Goal: Information Seeking & Learning: Learn about a topic

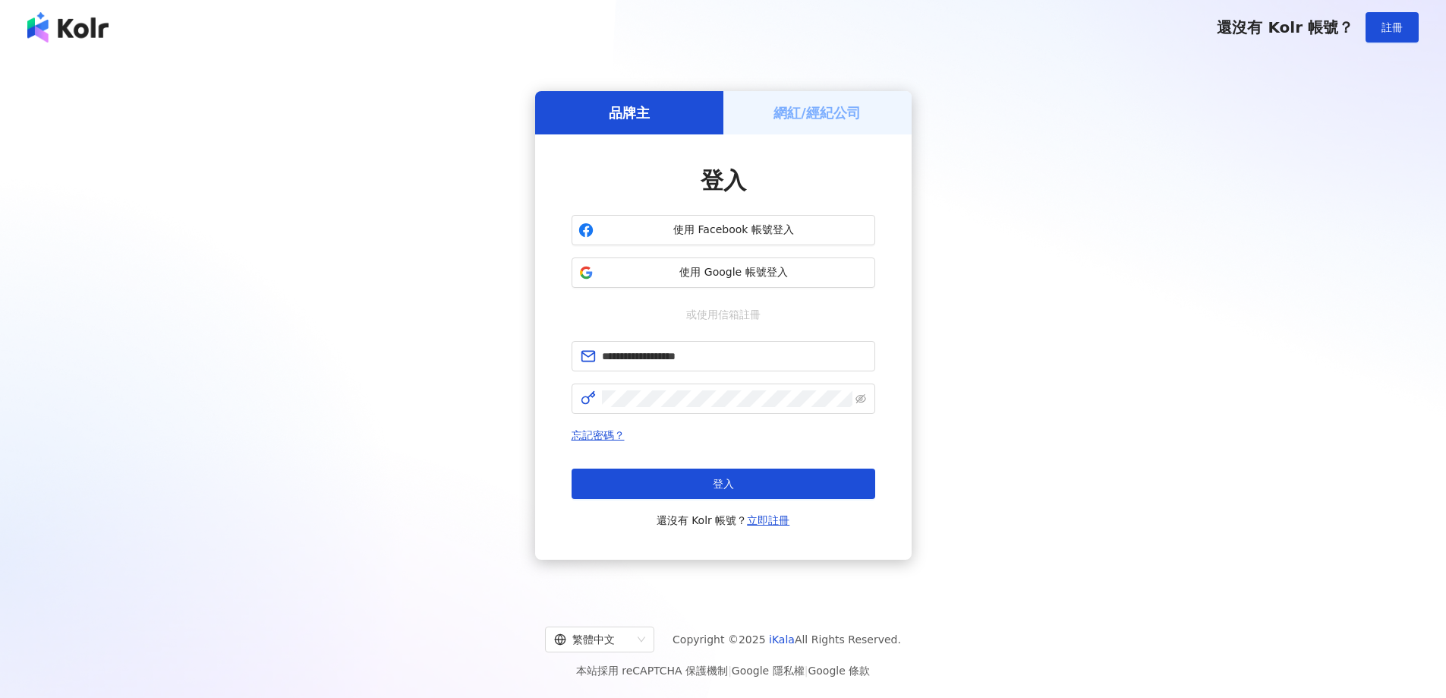
click at [698, 464] on div "忘記密碼？ 登入 還沒有 Kolr 帳號？ 立即註冊" at bounding box center [724, 477] width 304 height 103
click at [699, 474] on button "登入" at bounding box center [724, 483] width 304 height 30
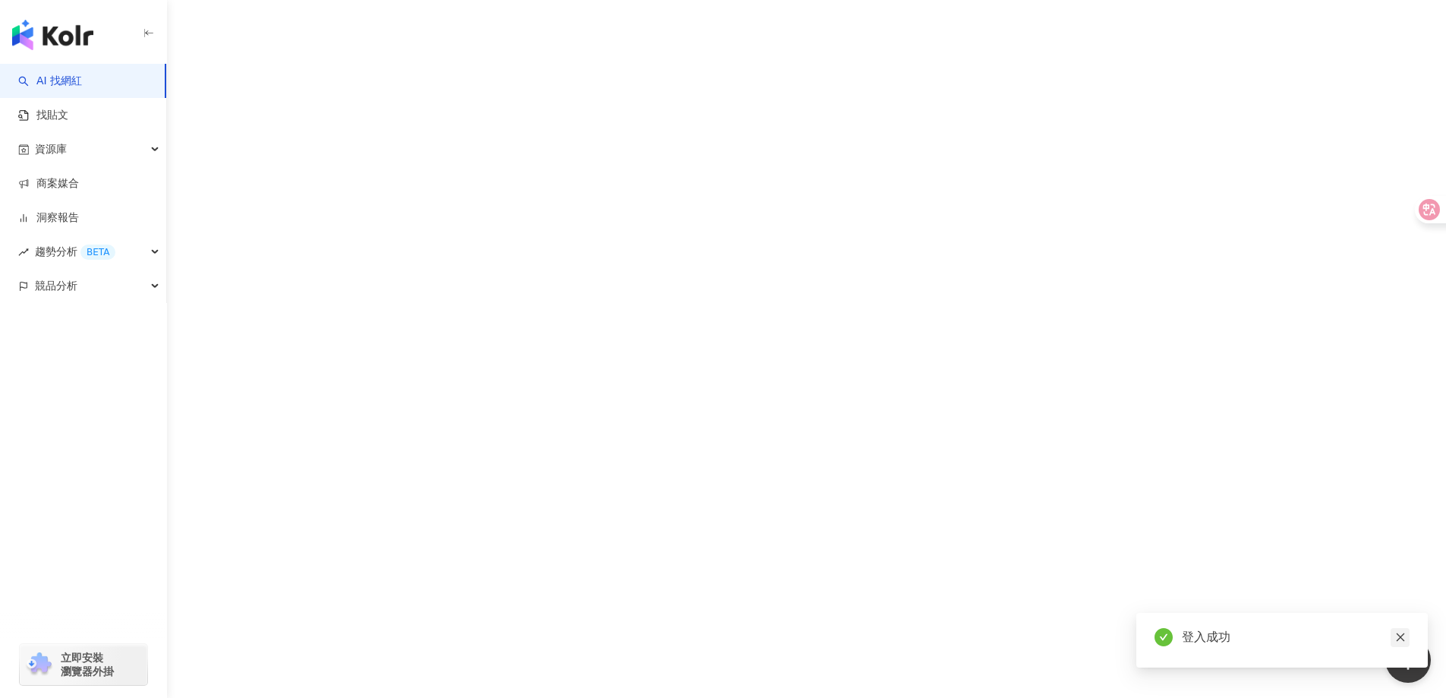
click at [1404, 640] on icon "close" at bounding box center [1400, 637] width 11 height 11
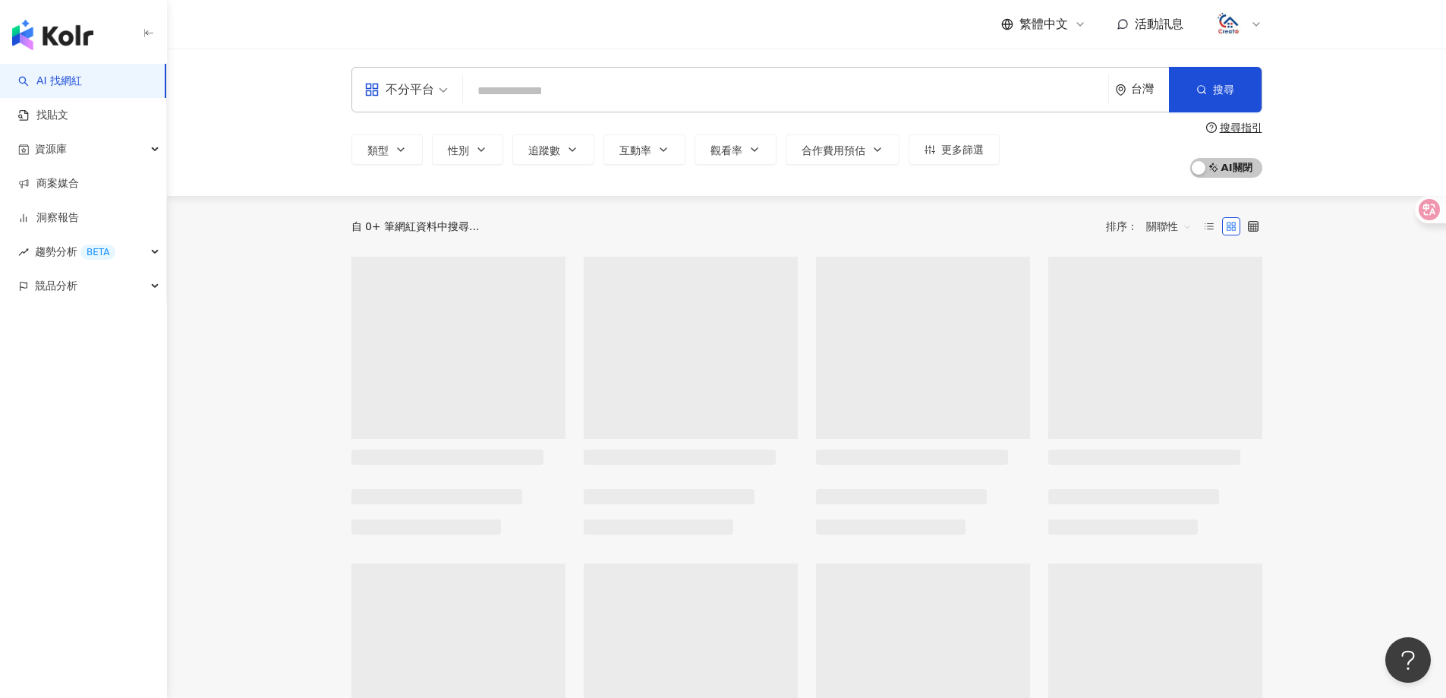
click at [556, 97] on input "search" at bounding box center [785, 91] width 633 height 29
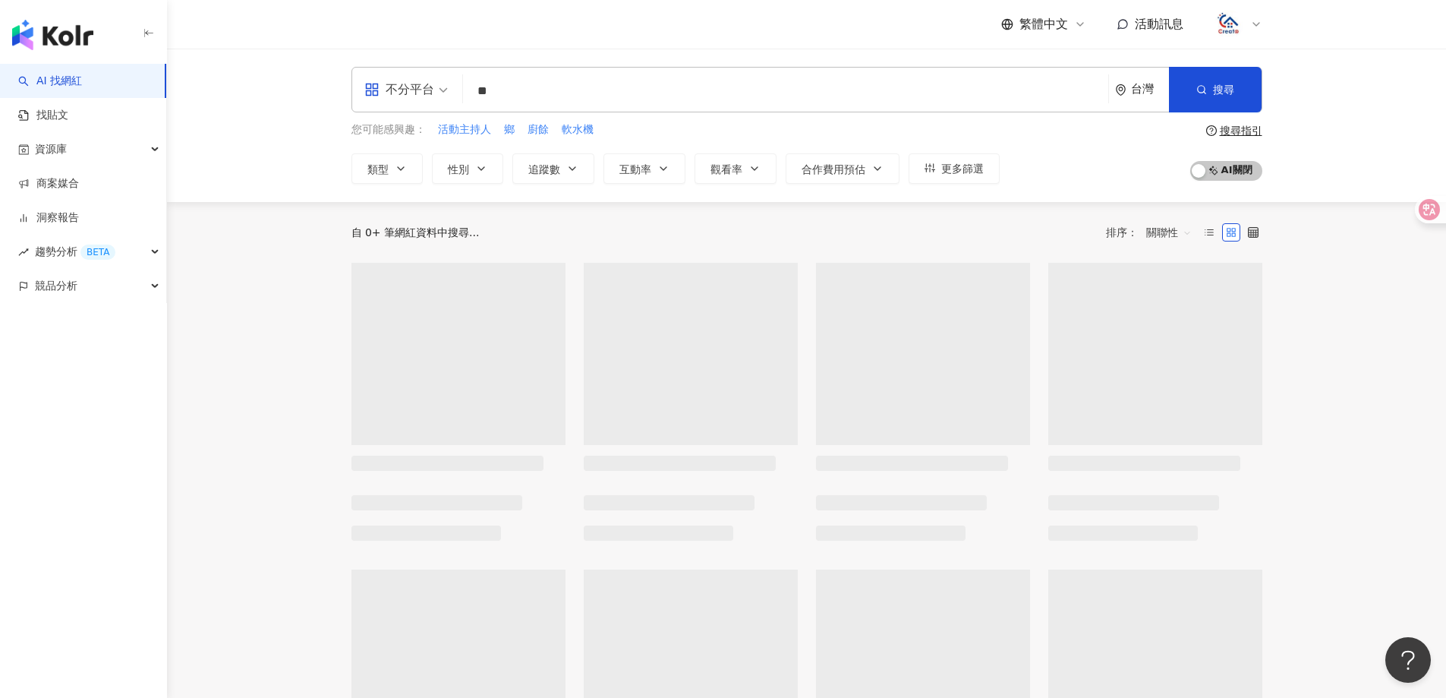
type input "*"
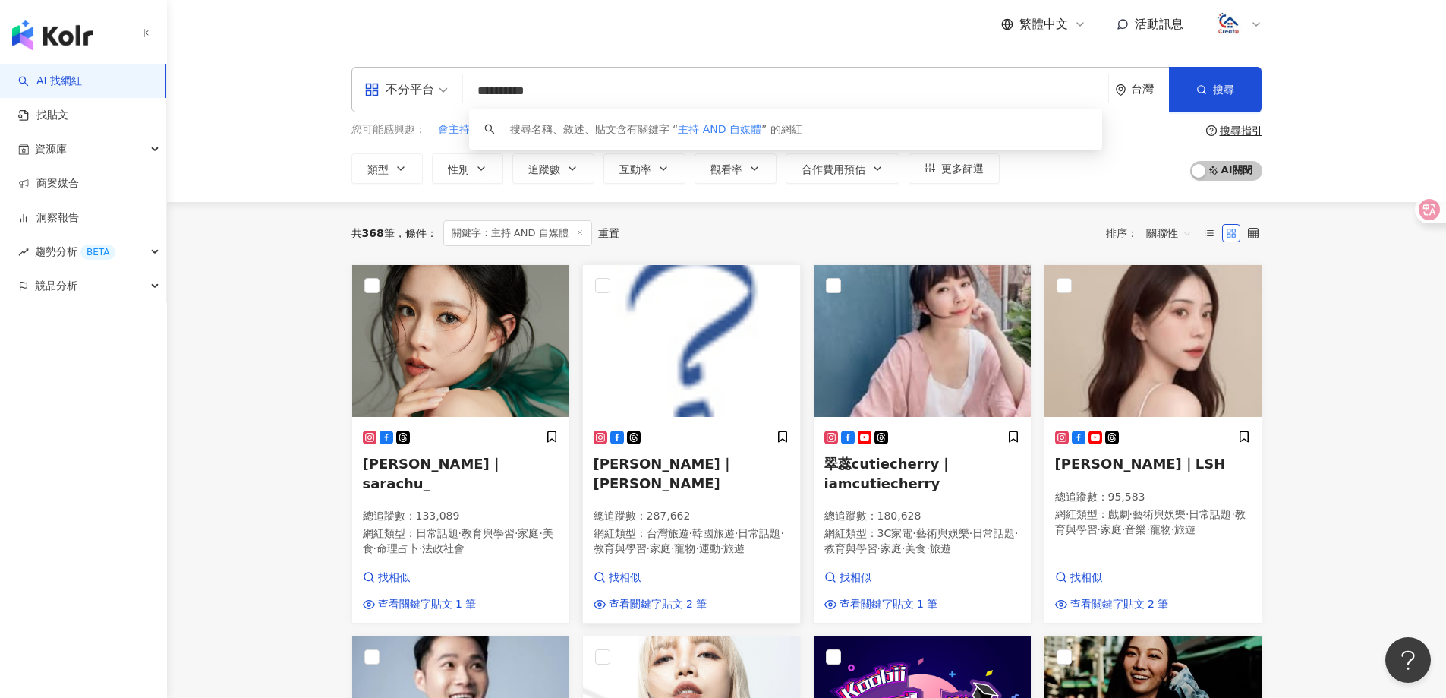
type input "**********"
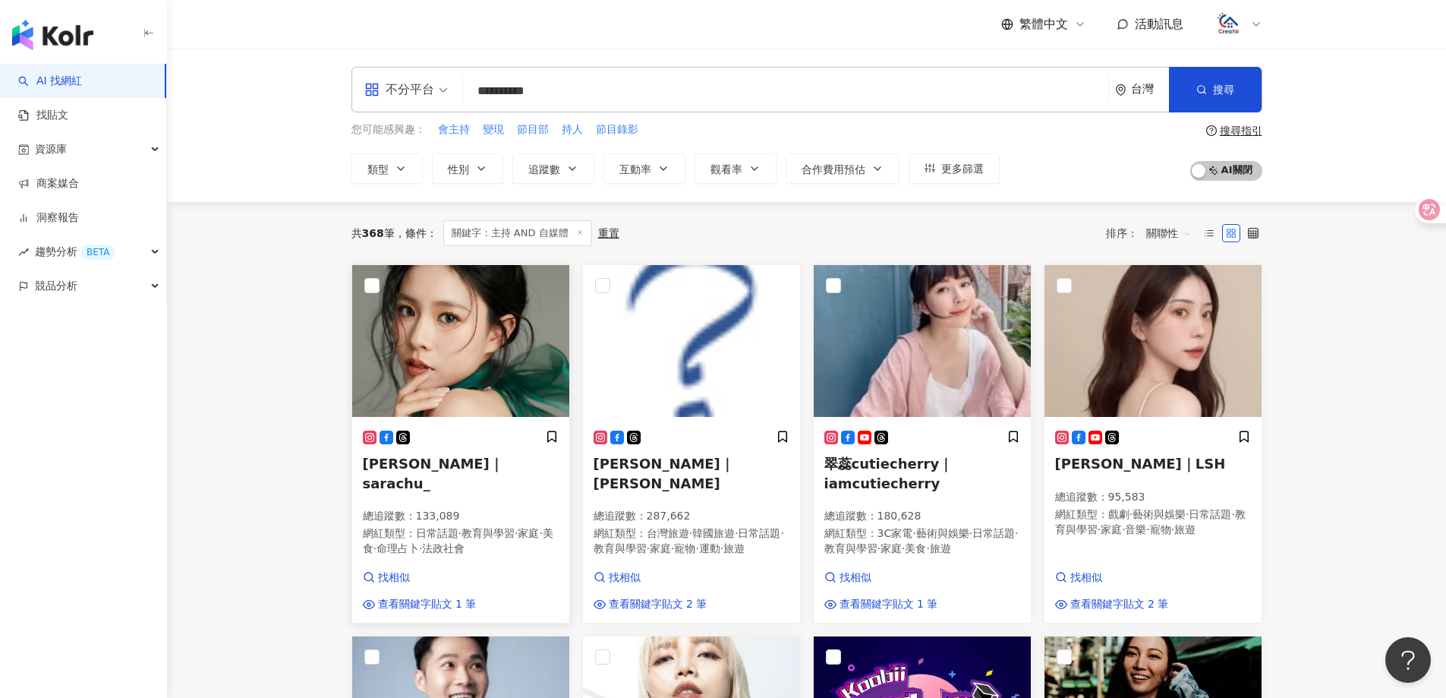
drag, startPoint x: 712, startPoint y: 456, endPoint x: 441, endPoint y: 457, distance: 271.0
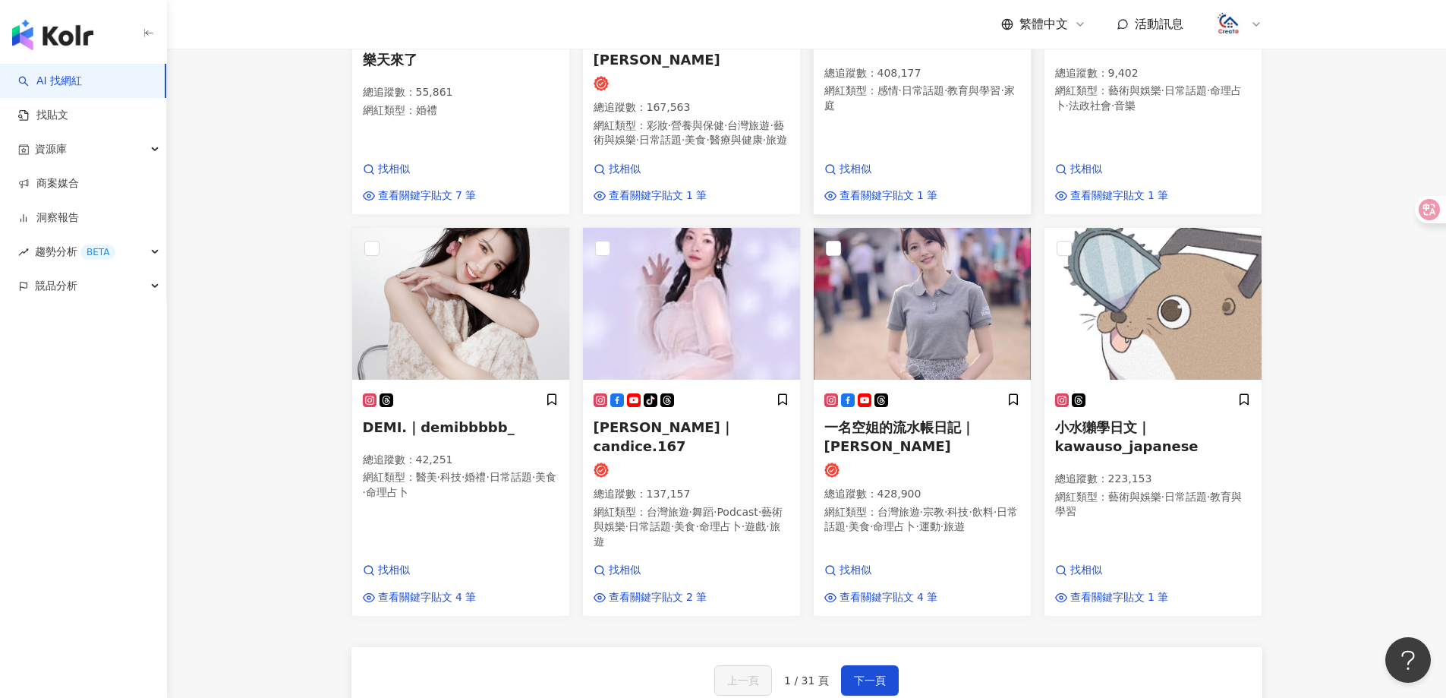
scroll to position [759, 0]
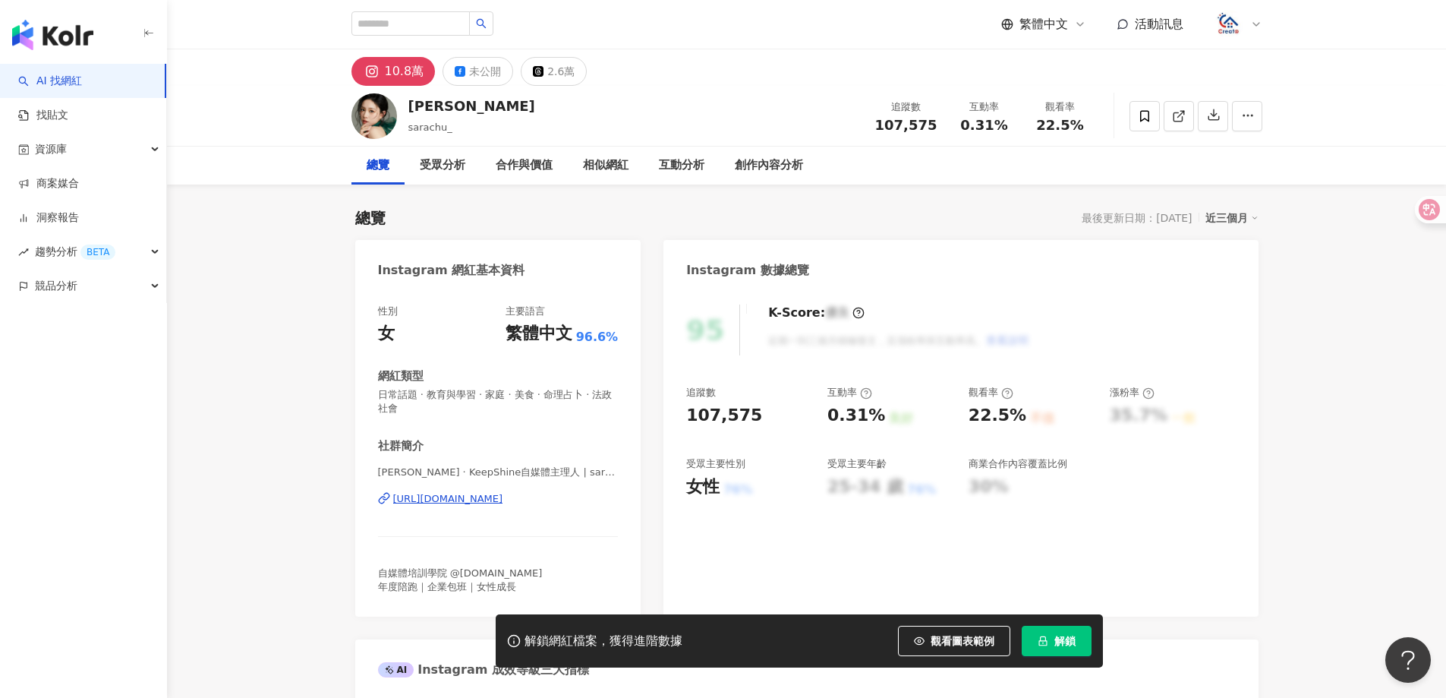
click at [496, 497] on div "[URL][DOMAIN_NAME]" at bounding box center [448, 499] width 110 height 14
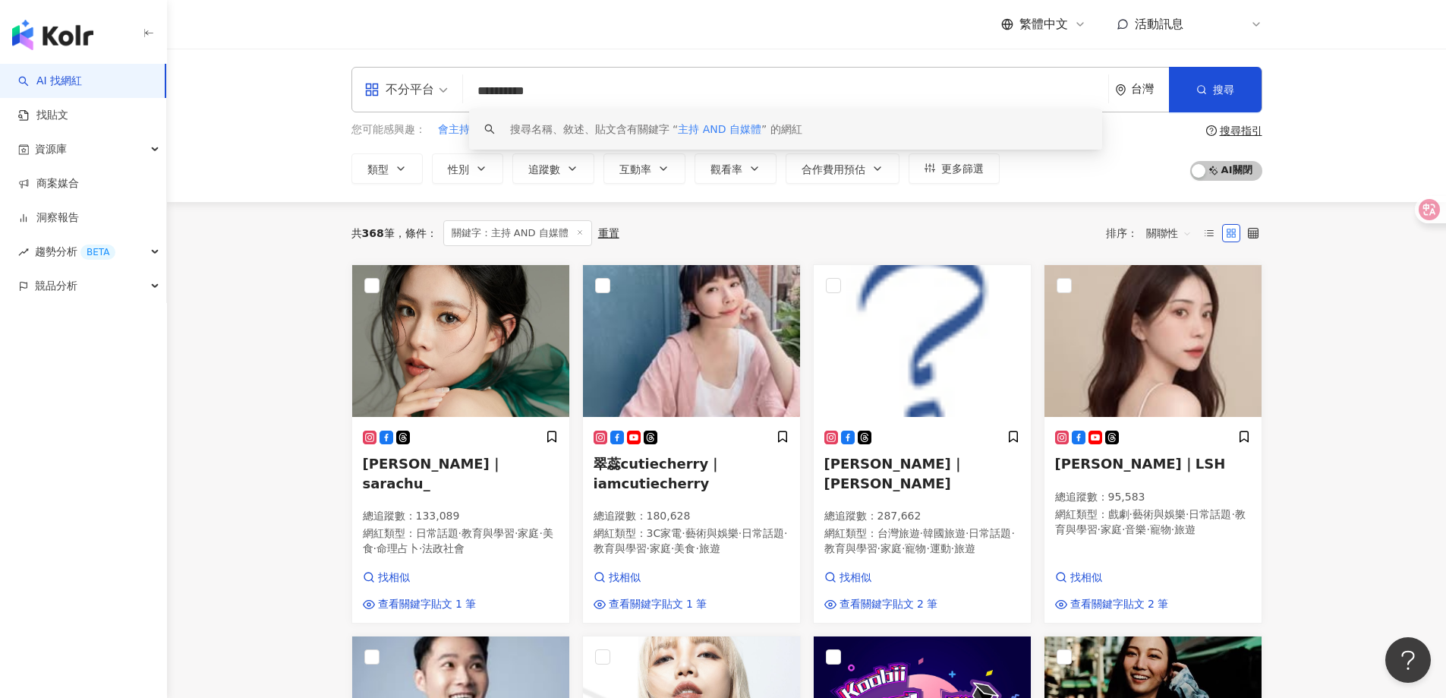
click at [685, 220] on div "共 368 筆 條件 ： 關鍵字：主持 AND 自媒體 重置 排序： 關聯性" at bounding box center [806, 233] width 911 height 26
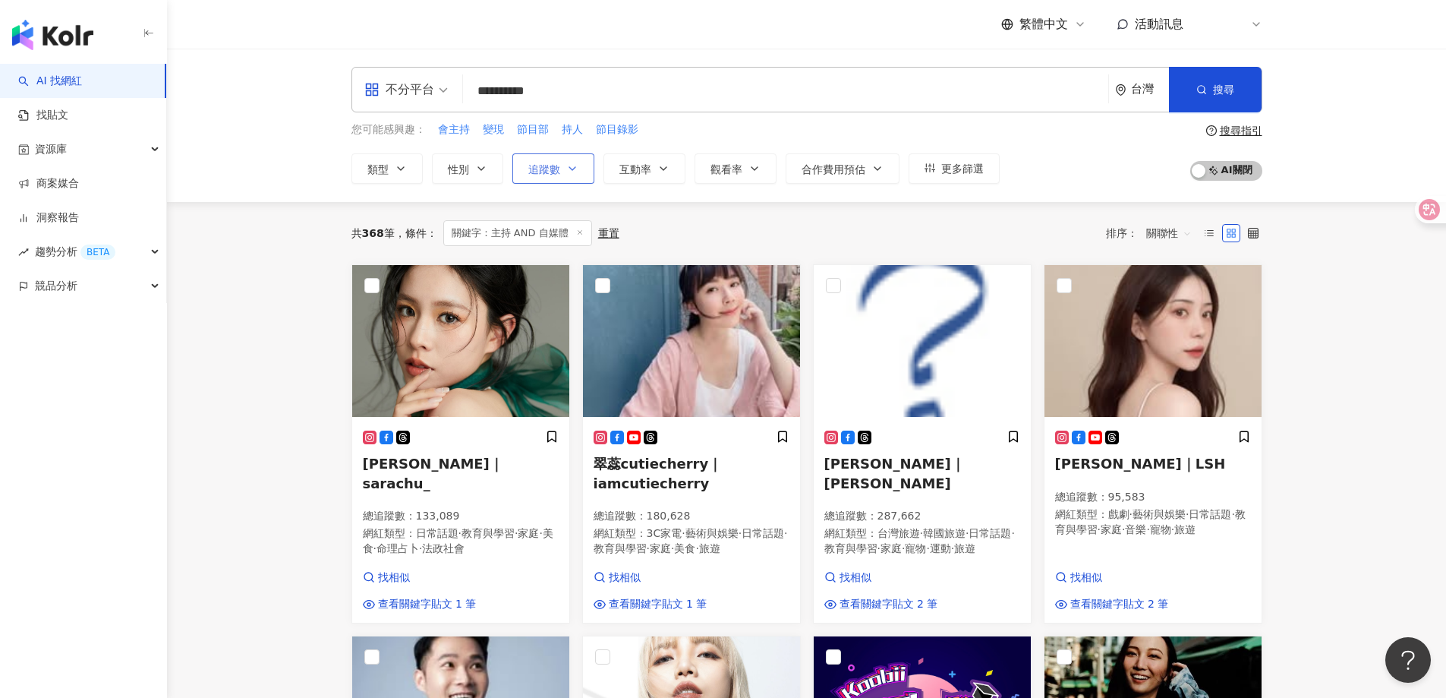
click at [541, 172] on span "追蹤數" at bounding box center [544, 169] width 32 height 12
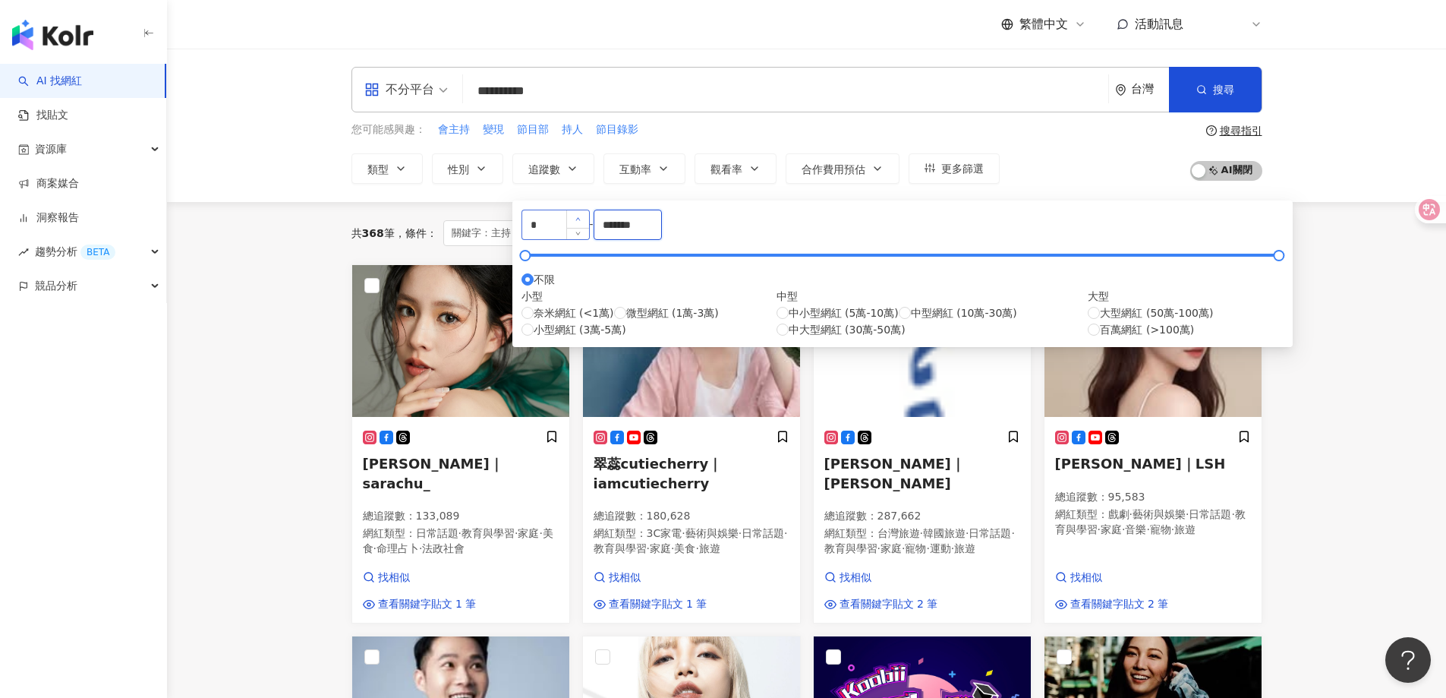
drag, startPoint x: 791, startPoint y: 237, endPoint x: 695, endPoint y: 232, distance: 95.8
click at [695, 232] on div "* - ******* 不限 小型 奈米網紅 (<1萬) 微型網紅 (1萬-3萬) 小型網紅 (3萬-5萬) 中型 中小型網紅 (5萬-10萬) 中型網紅 (…" at bounding box center [902, 274] width 762 height 128
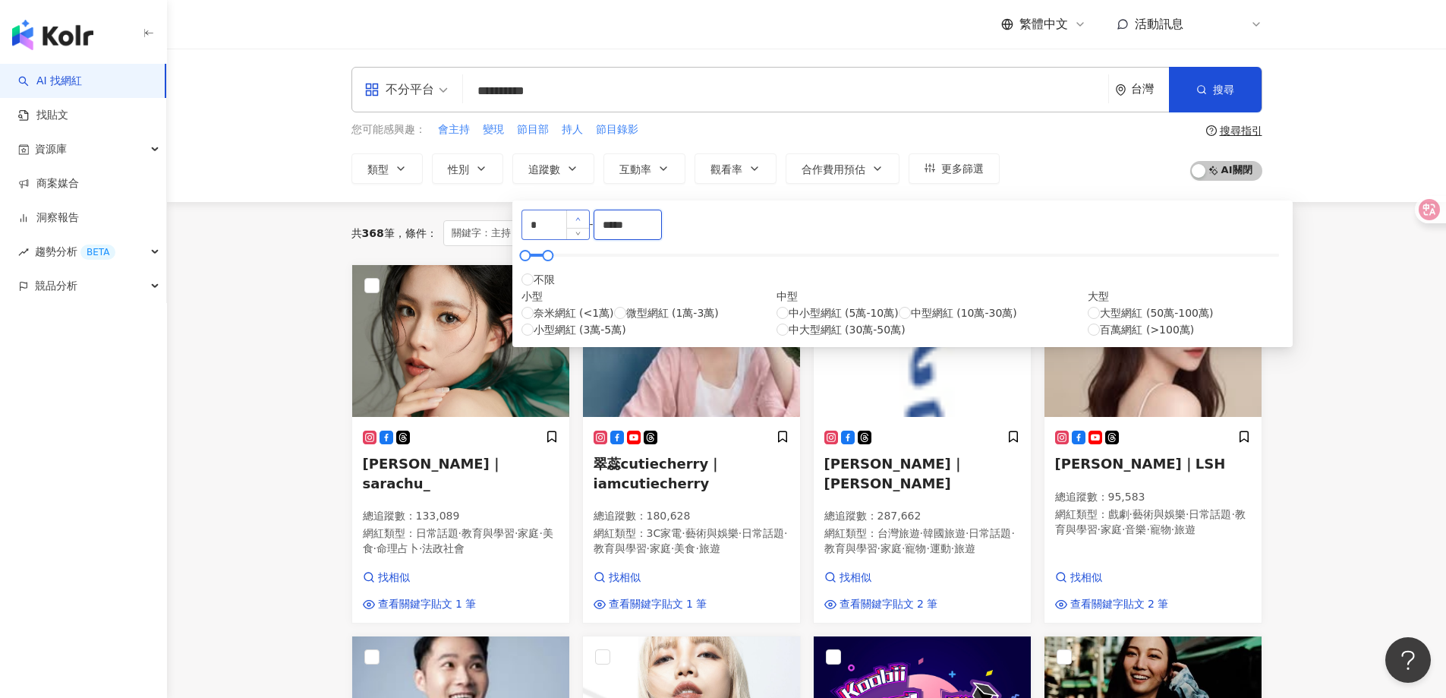
type input "*****"
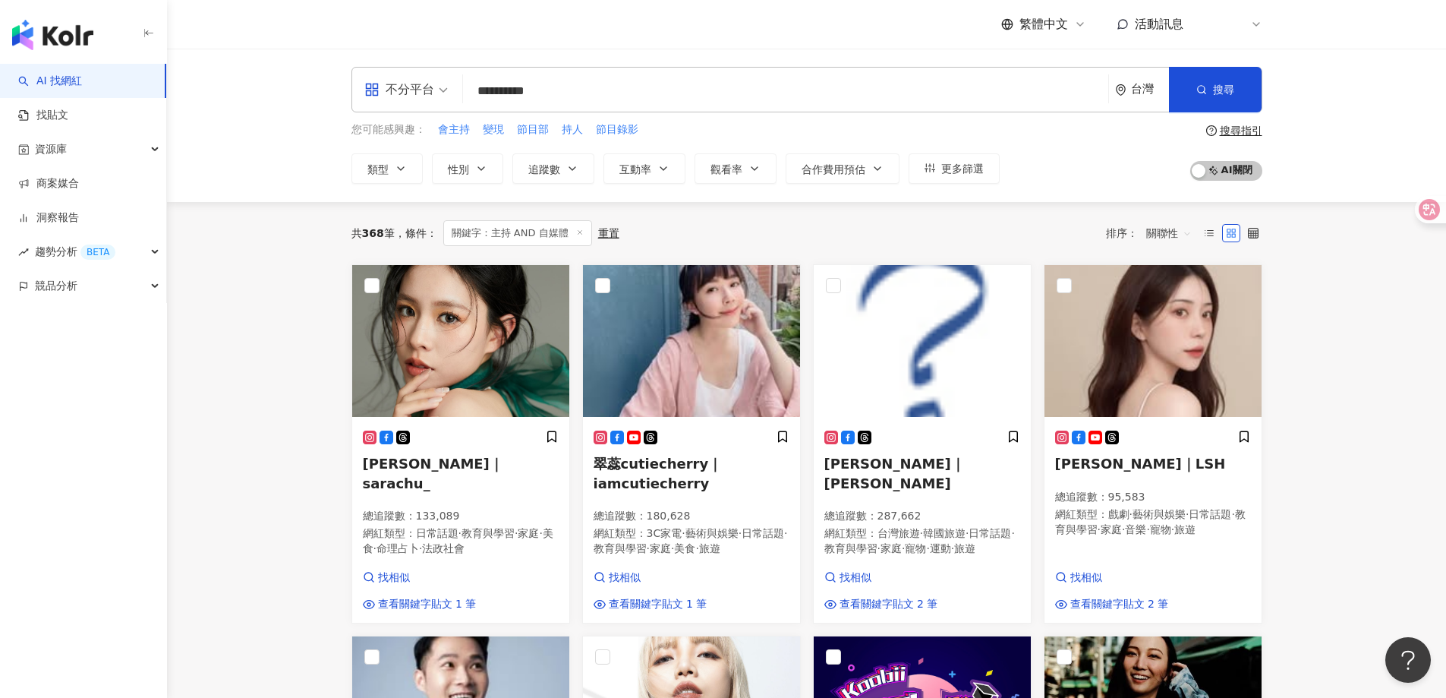
click at [971, 219] on div "共 368 筆 條件 ： 關鍵字：主持 AND 自媒體 重置 排序： 關聯性" at bounding box center [806, 233] width 911 height 62
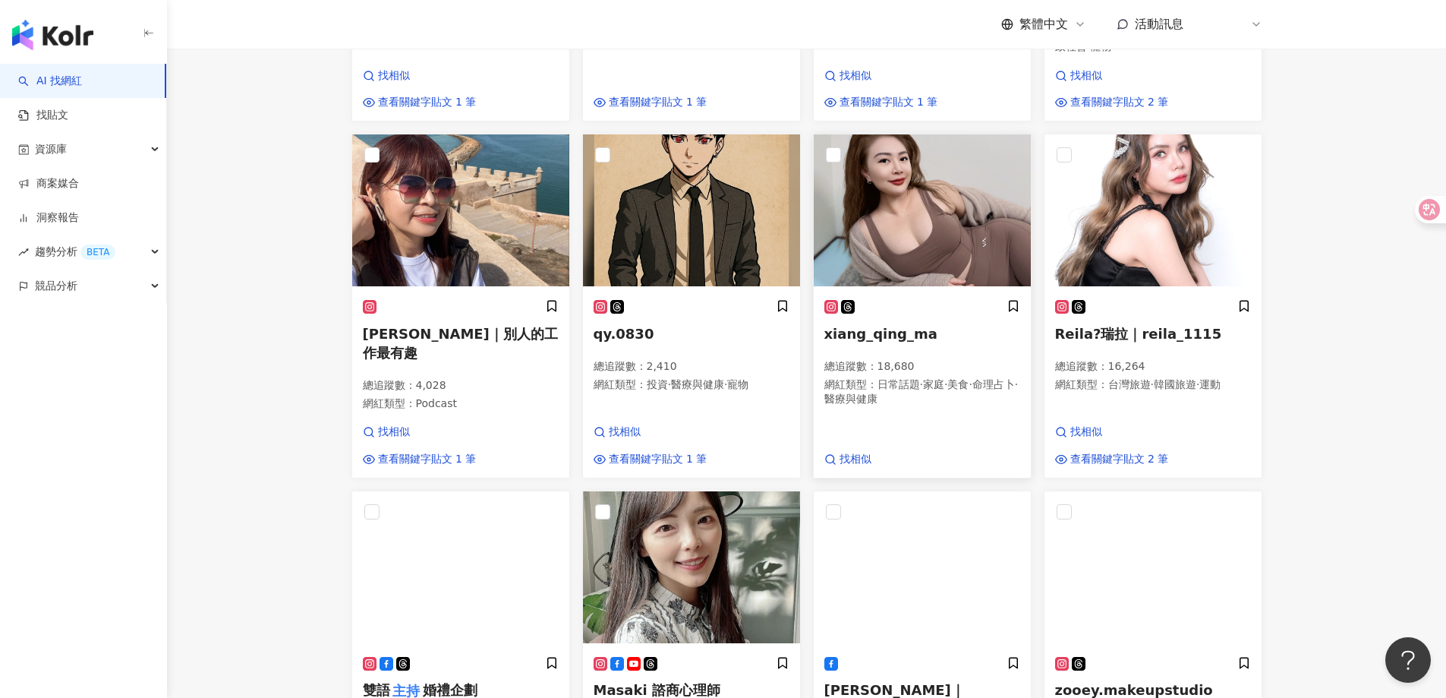
scroll to position [835, 0]
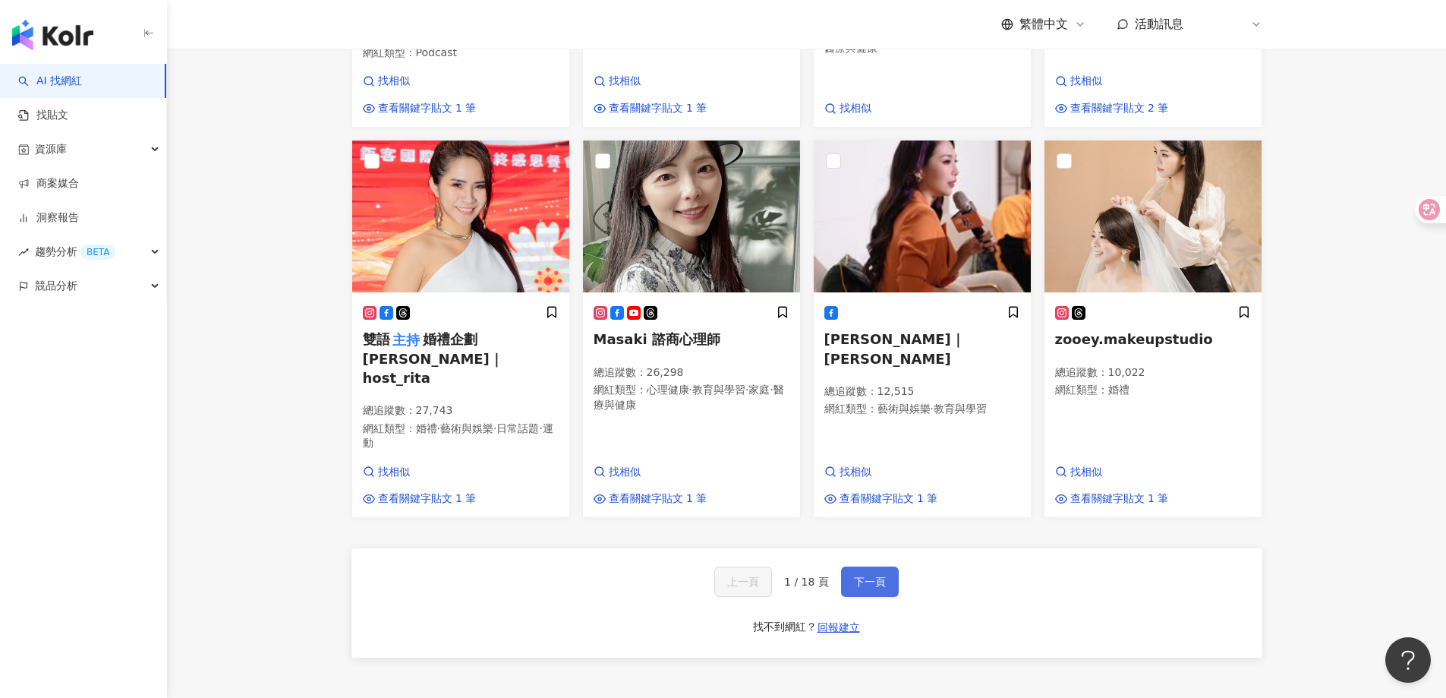
click at [855, 575] on span "下一頁" at bounding box center [870, 581] width 32 height 12
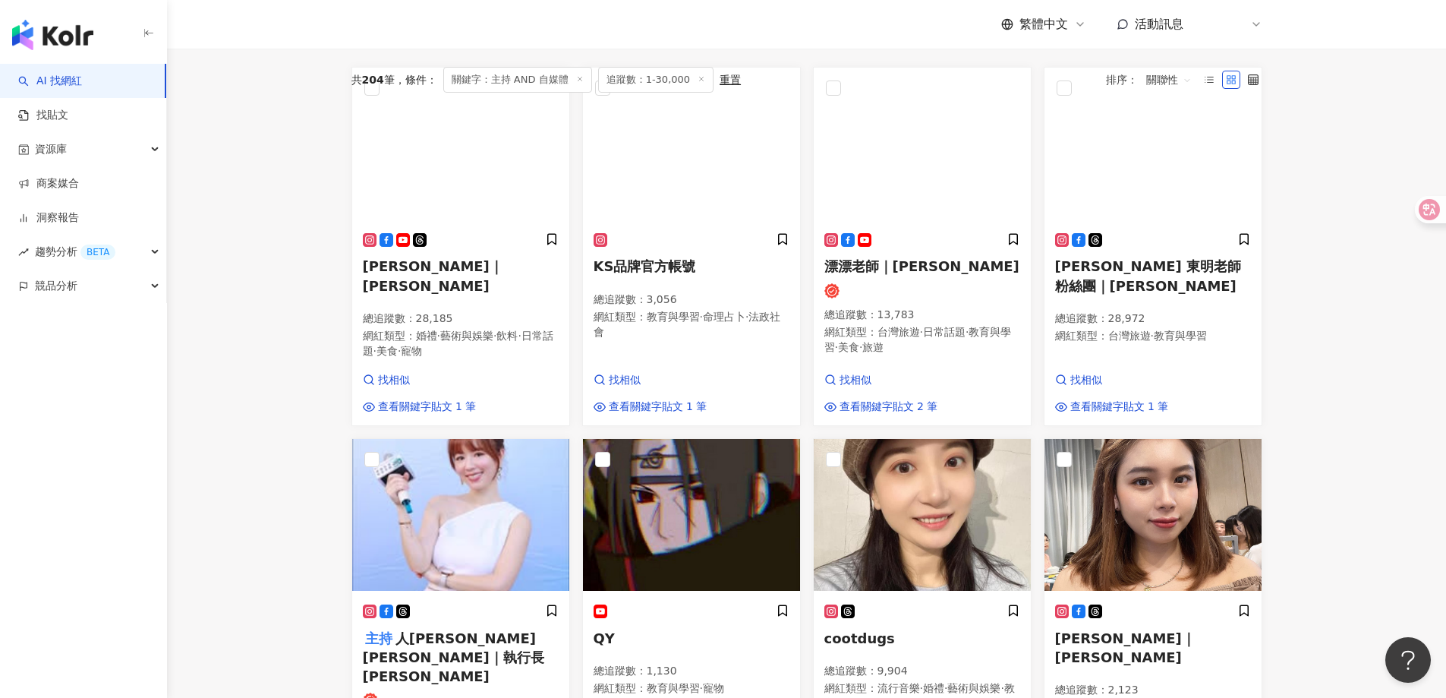
scroll to position [0, 0]
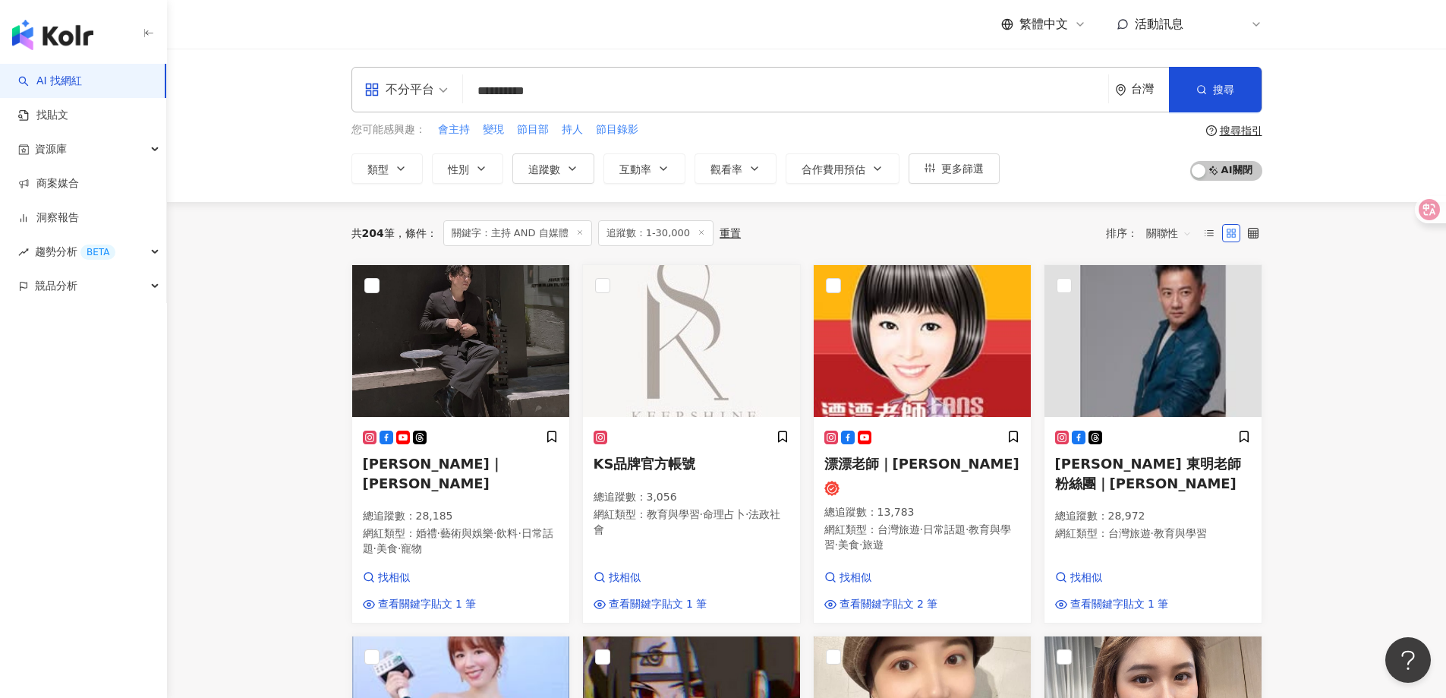
click at [698, 235] on icon at bounding box center [702, 232] width 8 height 8
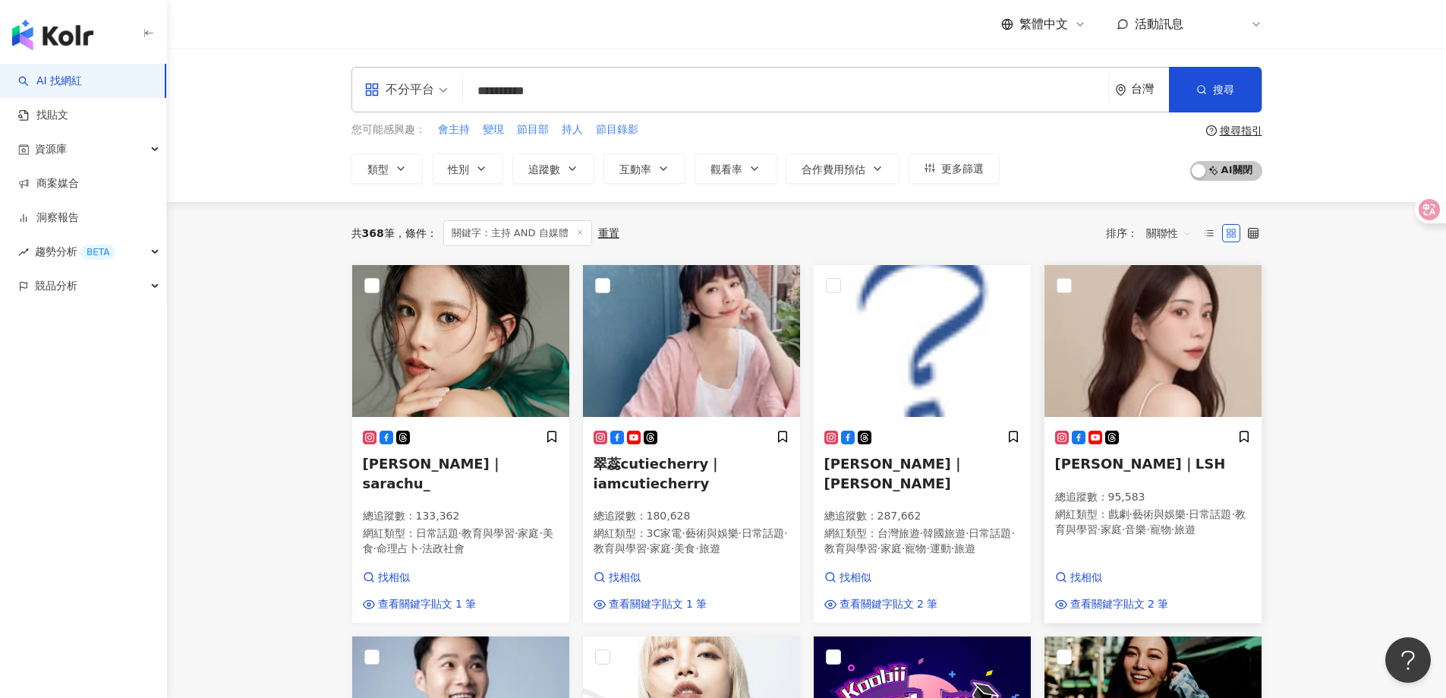
click at [1139, 354] on img at bounding box center [1152, 341] width 217 height 152
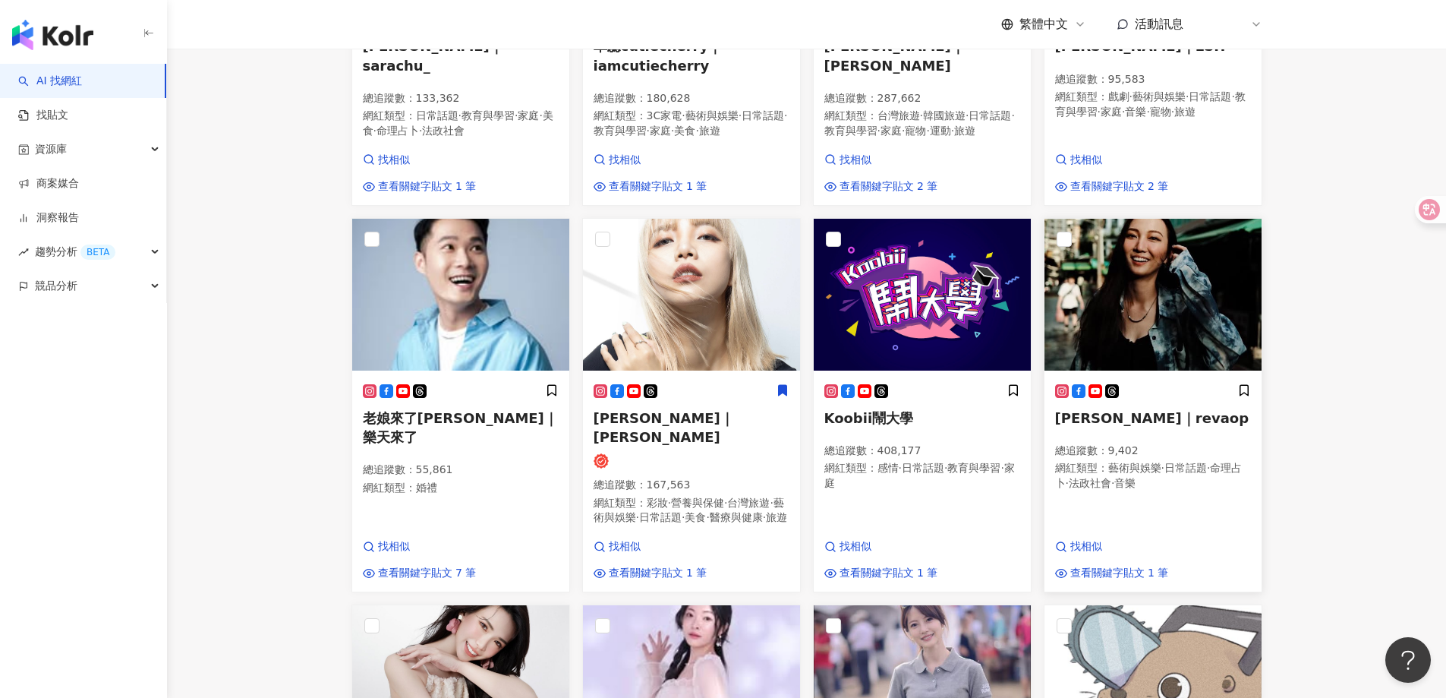
scroll to position [380, 0]
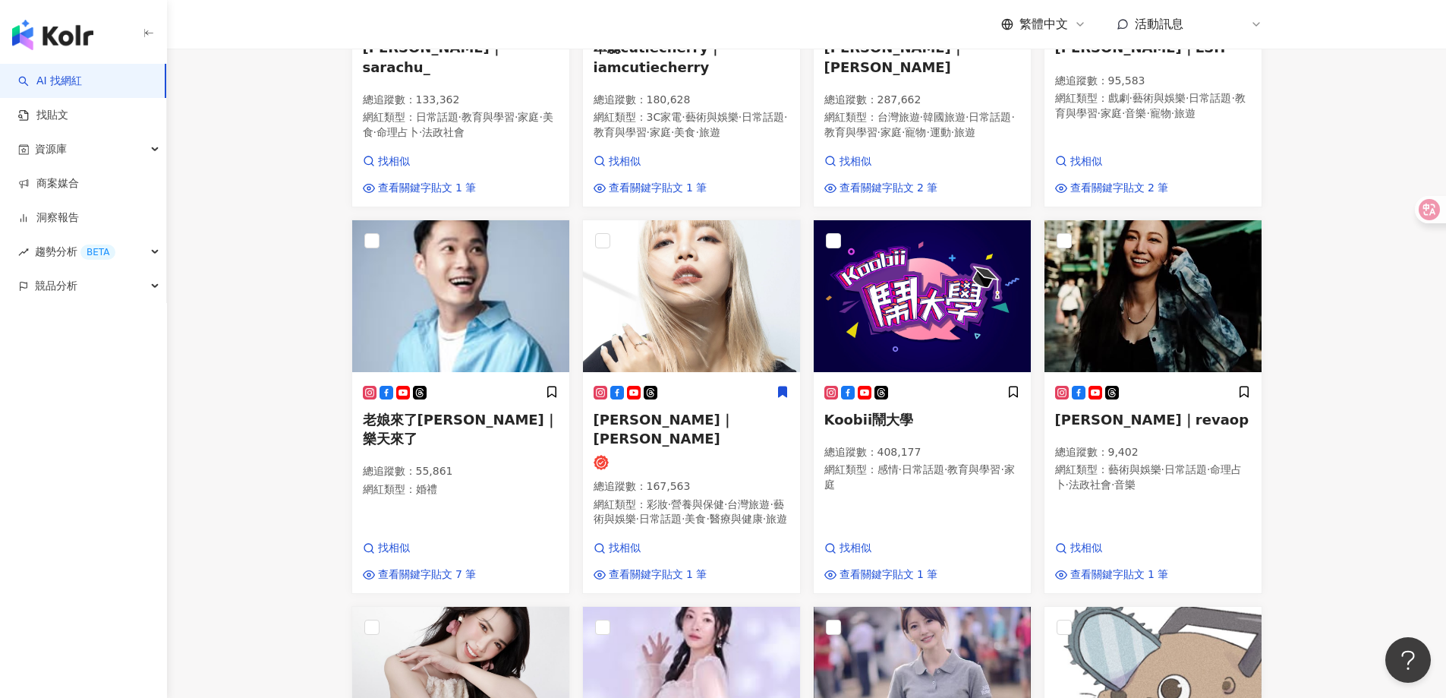
click at [279, 283] on main "**********" at bounding box center [806, 421] width 1279 height 1504
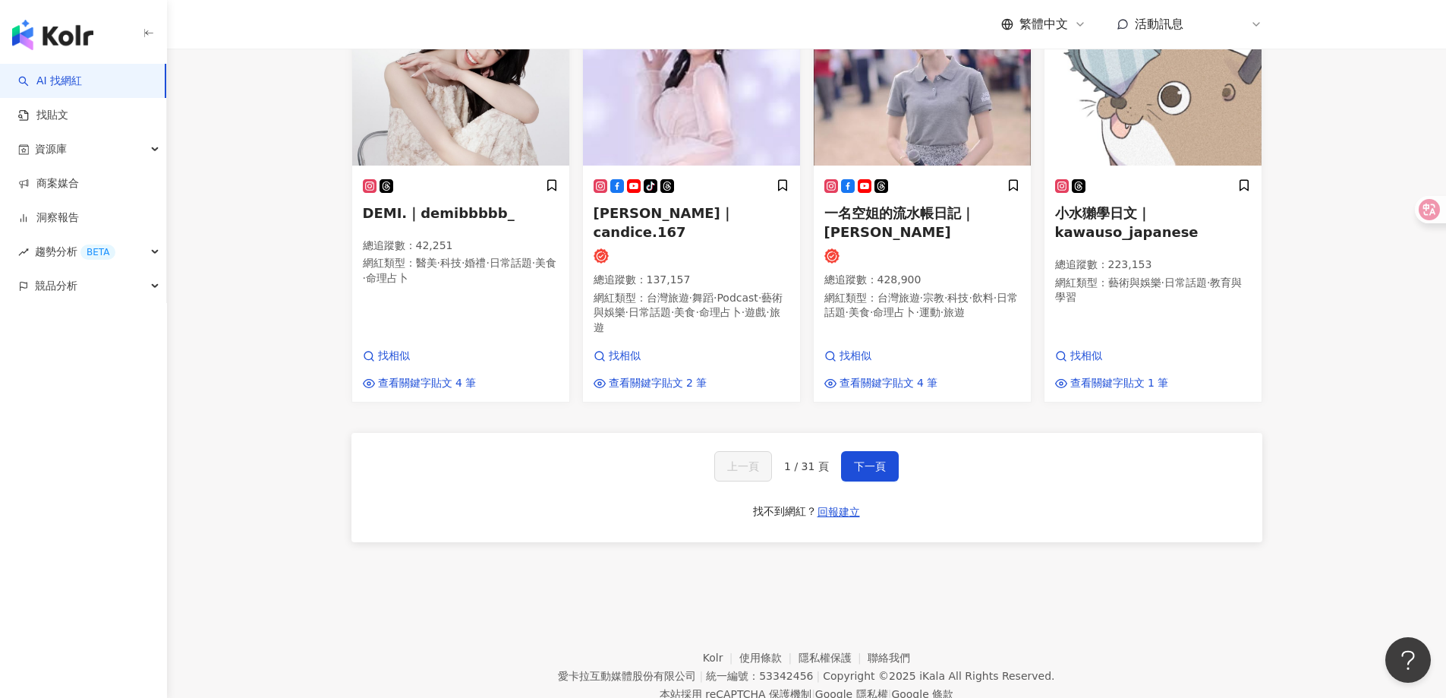
scroll to position [1048, 0]
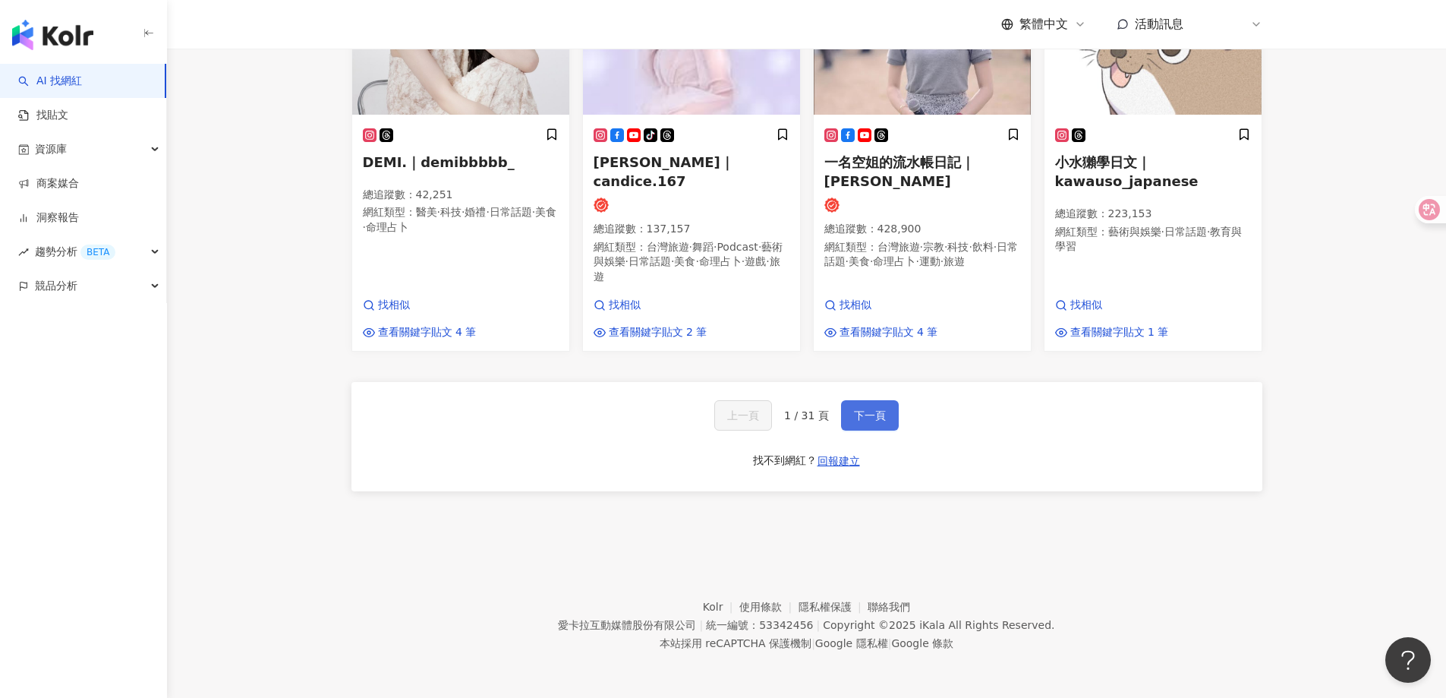
click at [841, 419] on button "下一頁" at bounding box center [870, 415] width 58 height 30
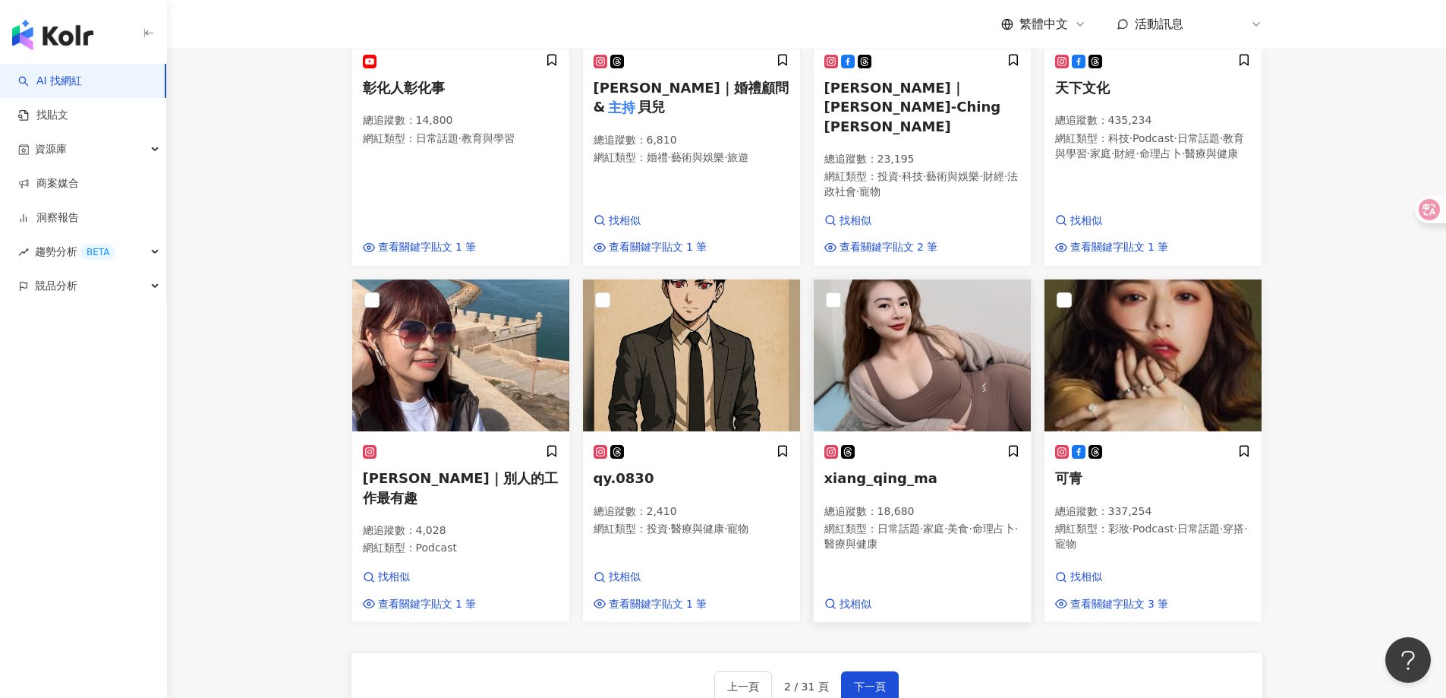
scroll to position [759, 0]
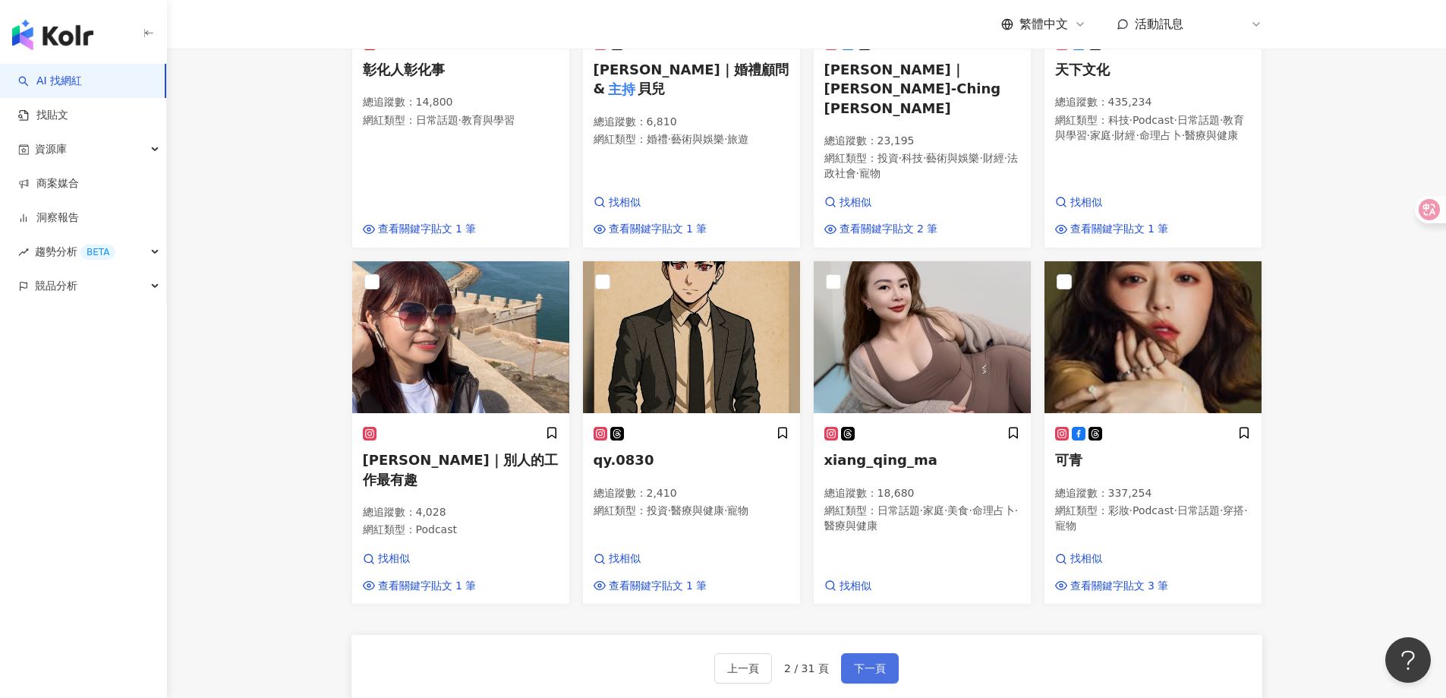
click at [873, 662] on span "下一頁" at bounding box center [870, 668] width 32 height 12
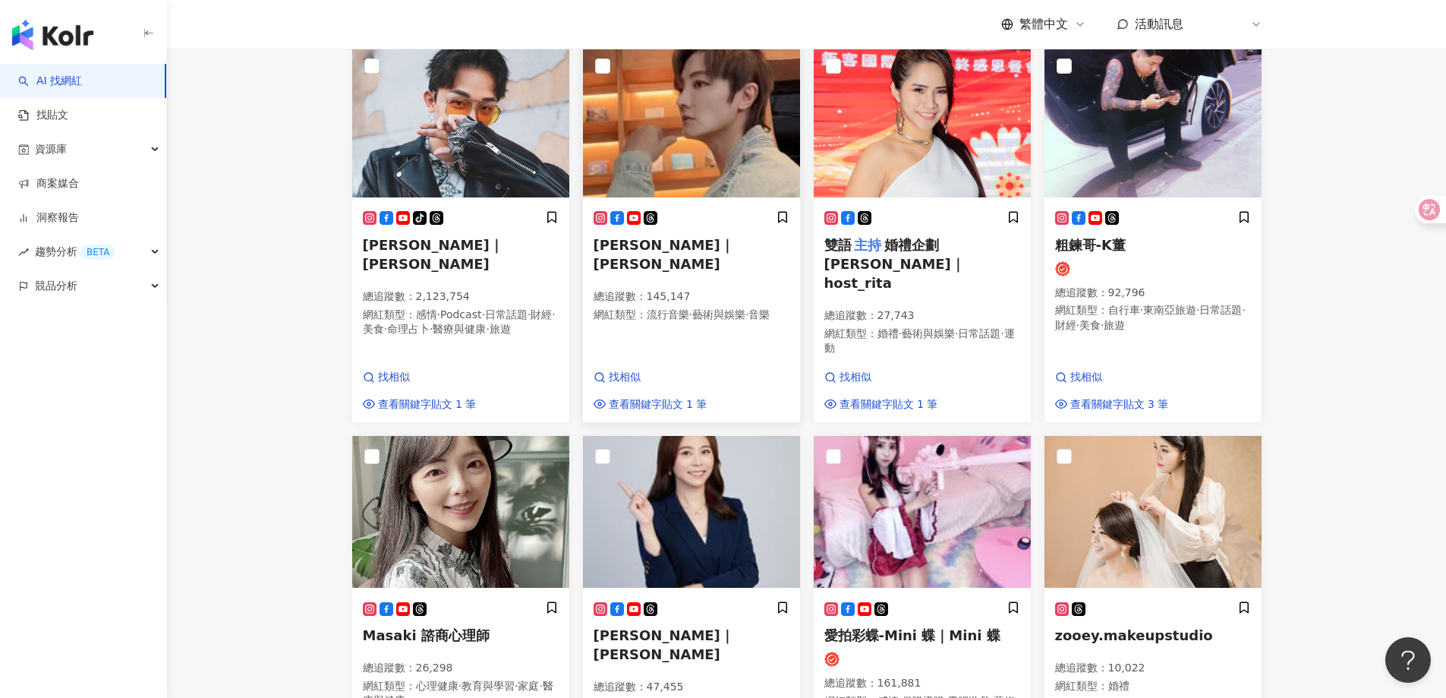
scroll to position [1025, 0]
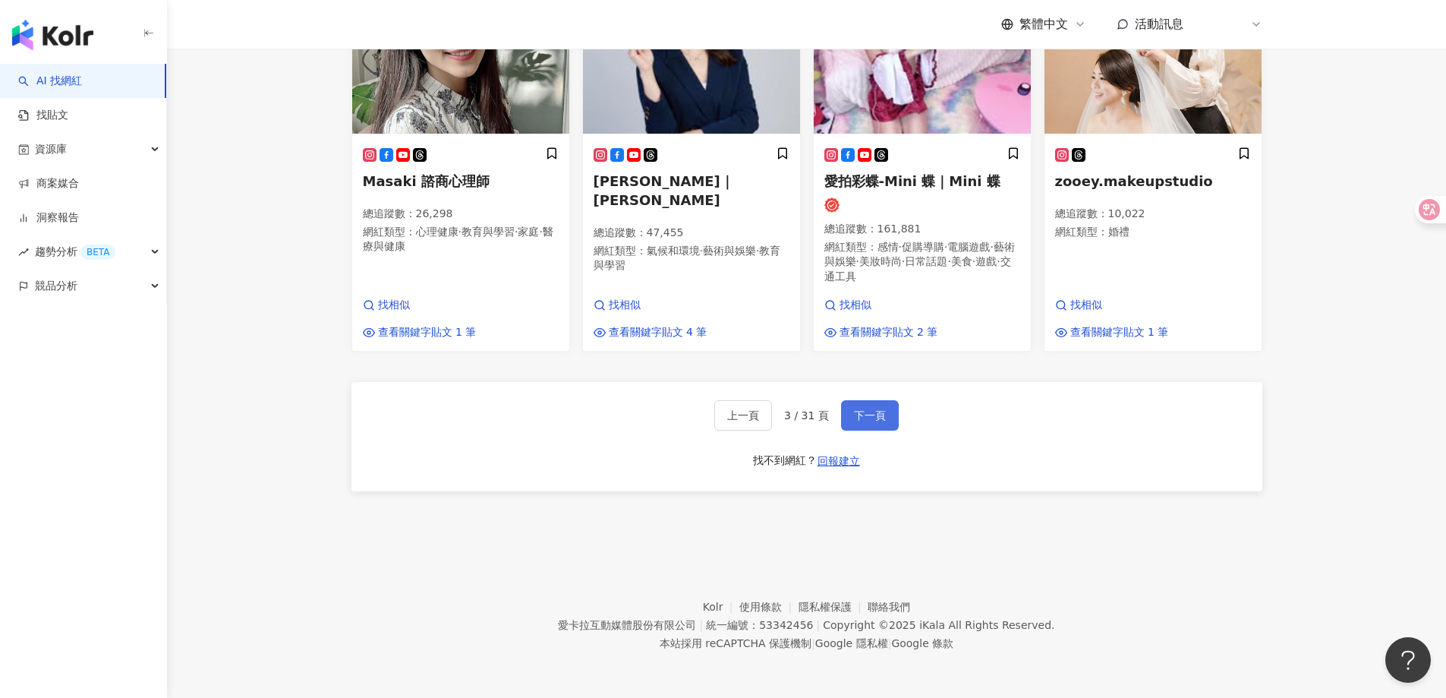
click at [881, 418] on button "下一頁" at bounding box center [870, 415] width 58 height 30
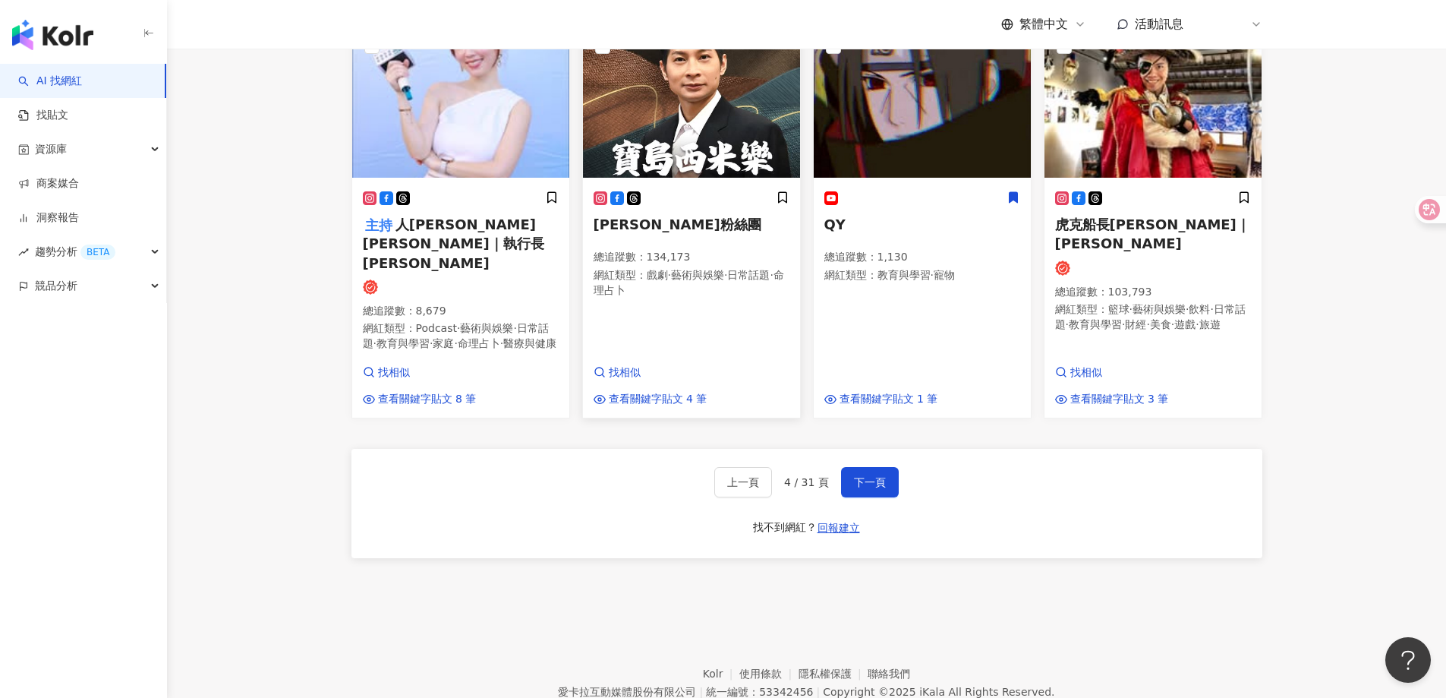
scroll to position [1015, 0]
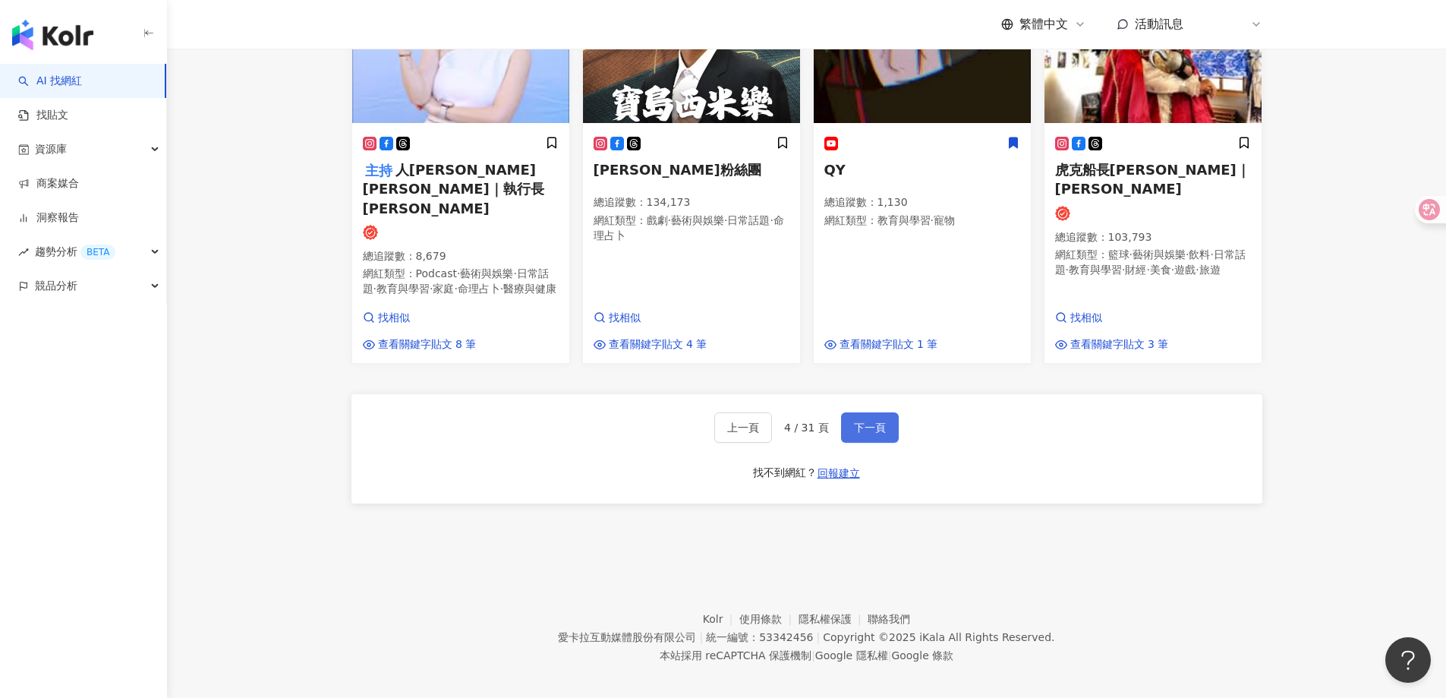
click at [859, 422] on span "下一頁" at bounding box center [870, 427] width 32 height 12
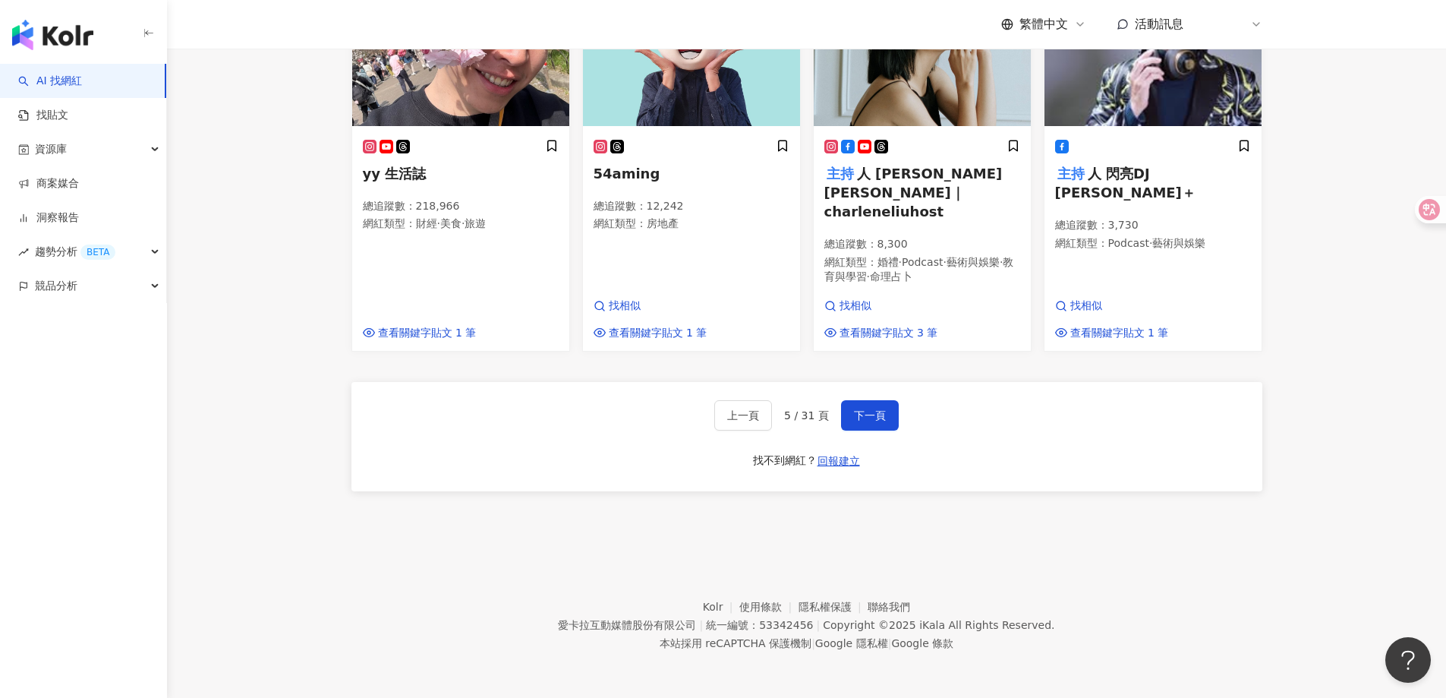
scroll to position [890, 0]
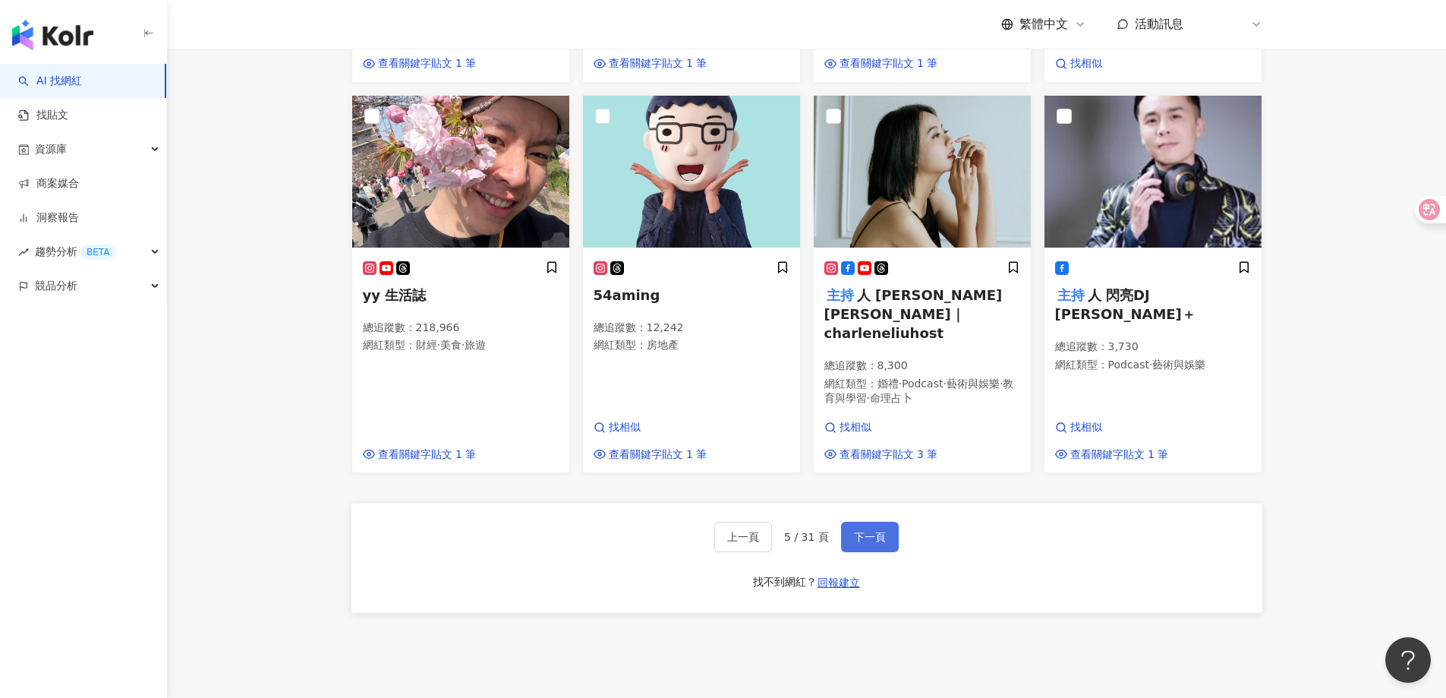
click at [872, 543] on span "下一頁" at bounding box center [870, 537] width 32 height 12
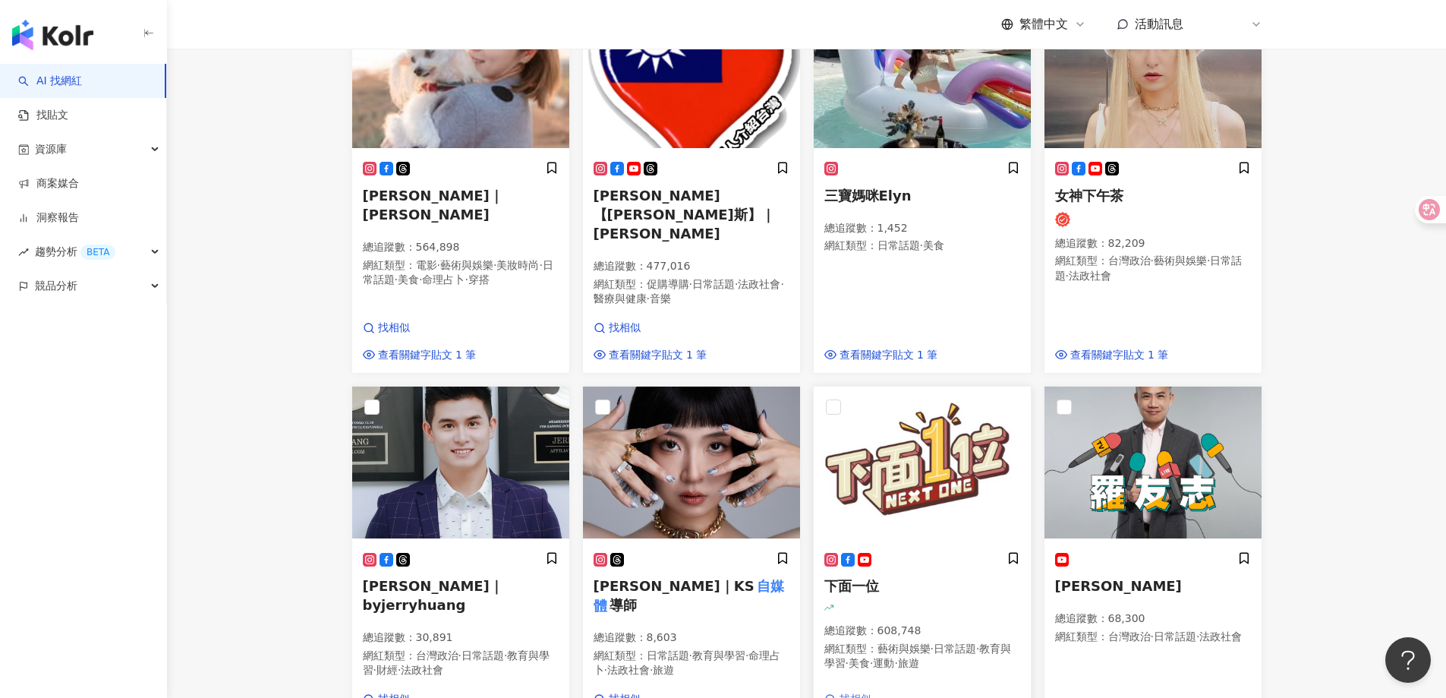
scroll to position [932, 0]
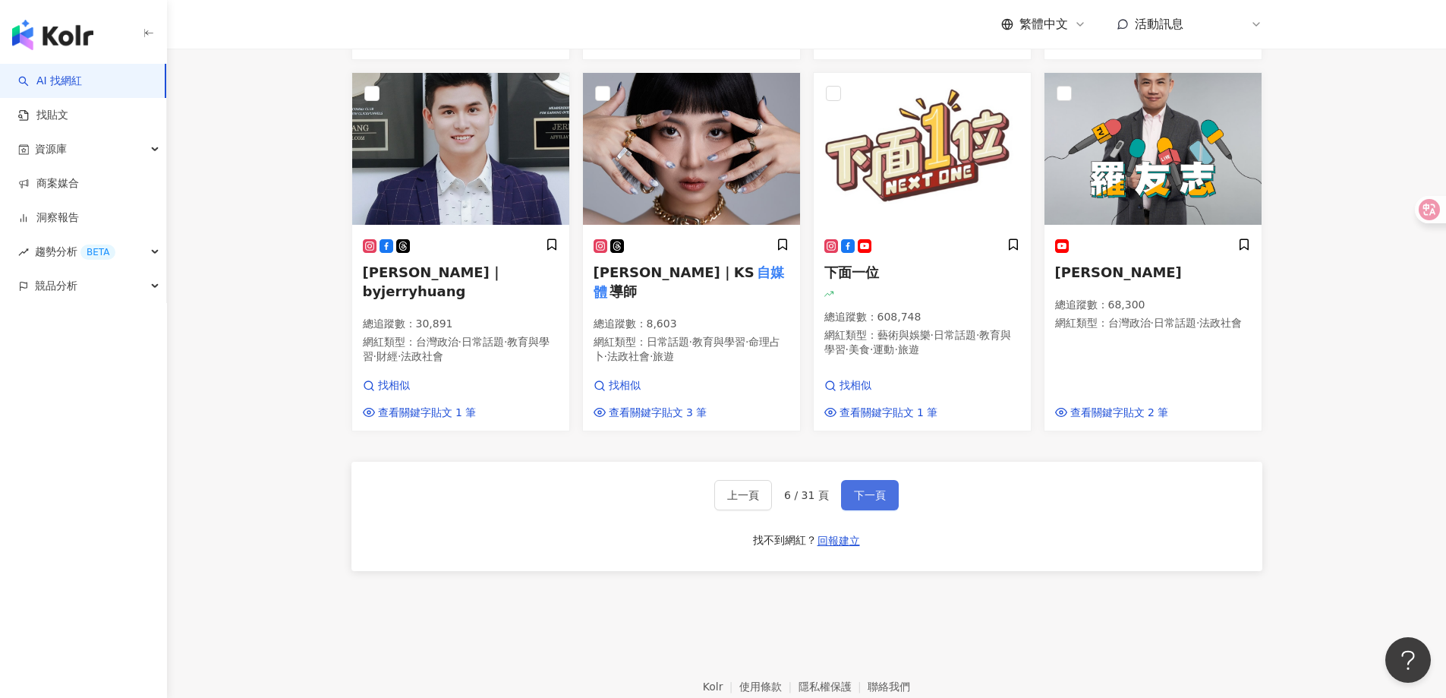
click at [869, 497] on span "下一頁" at bounding box center [870, 495] width 32 height 12
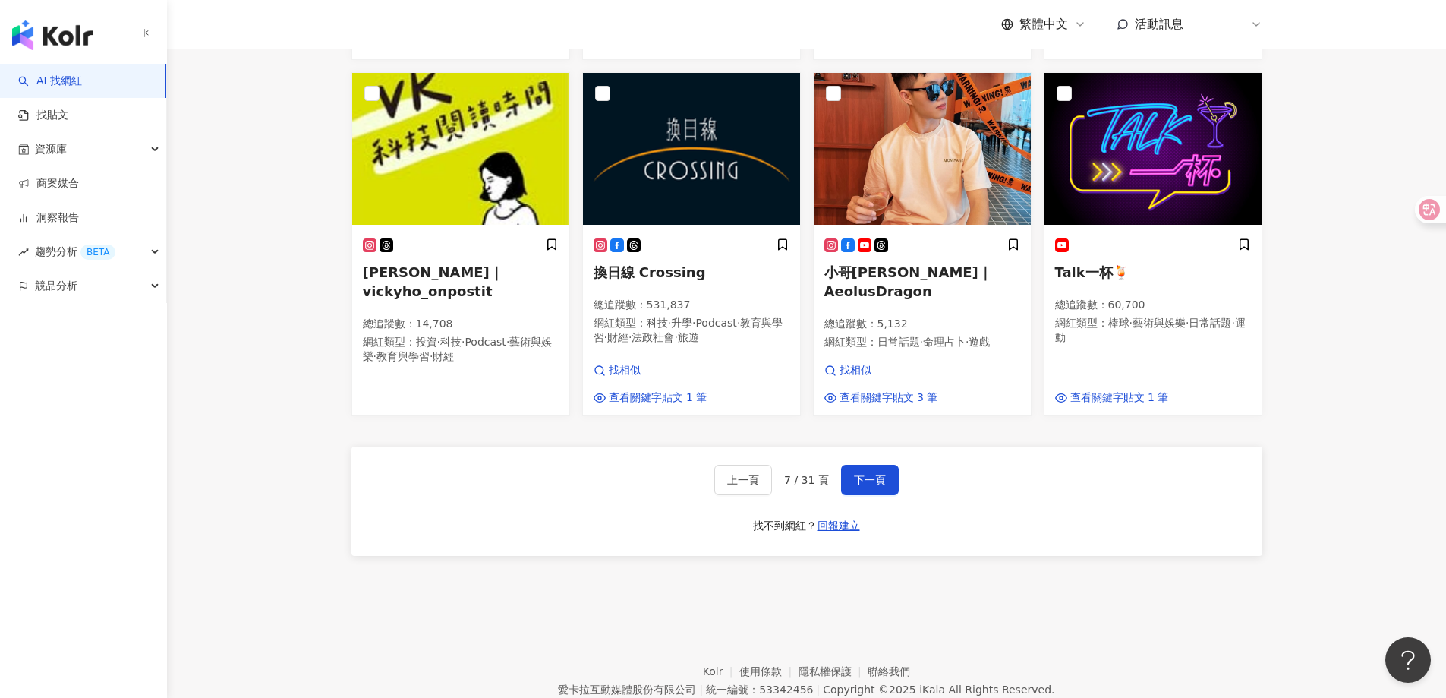
scroll to position [987, 0]
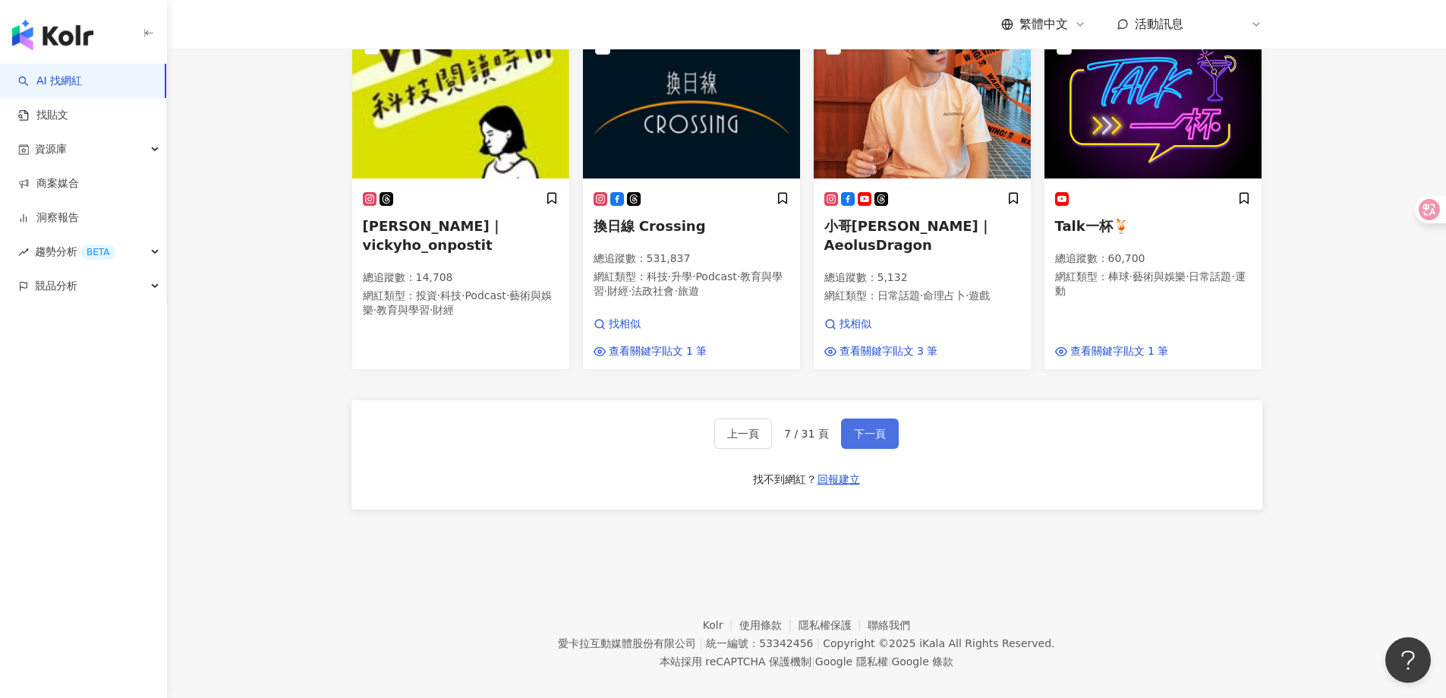
click at [878, 443] on button "下一頁" at bounding box center [870, 433] width 58 height 30
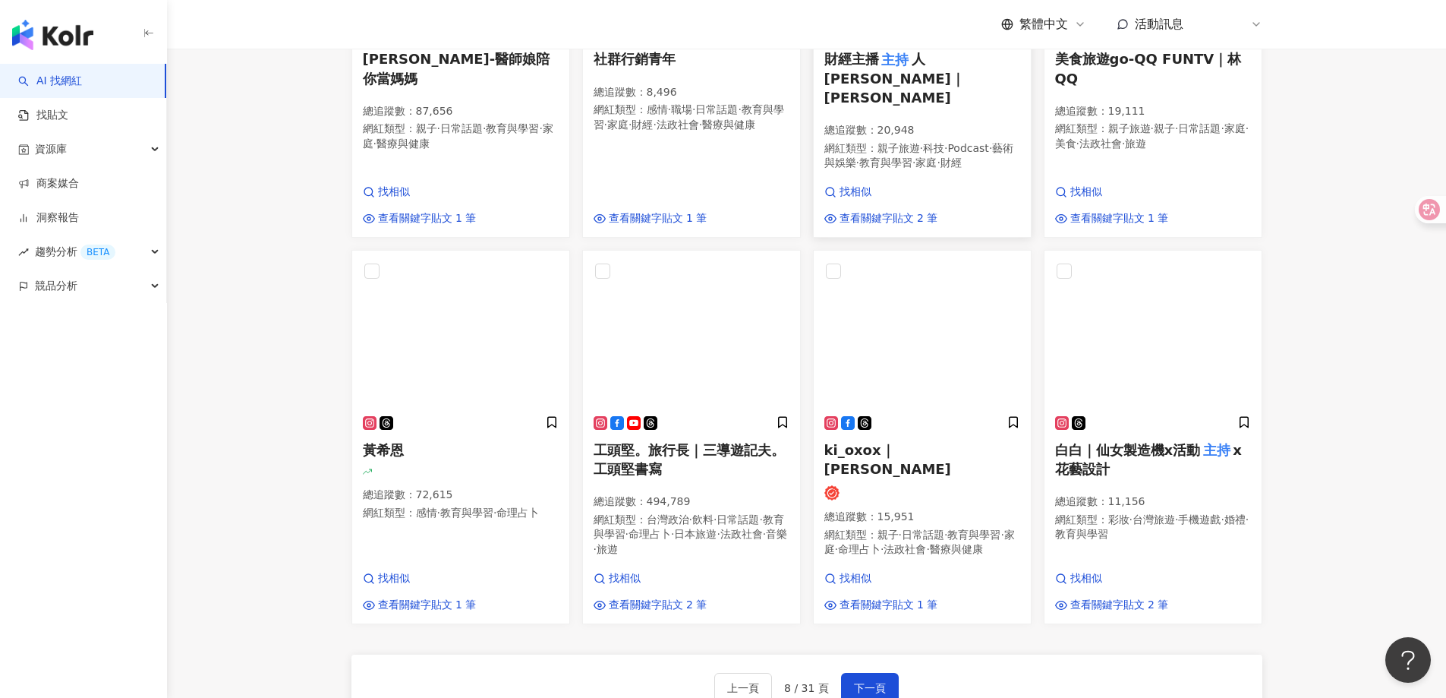
scroll to position [857, 0]
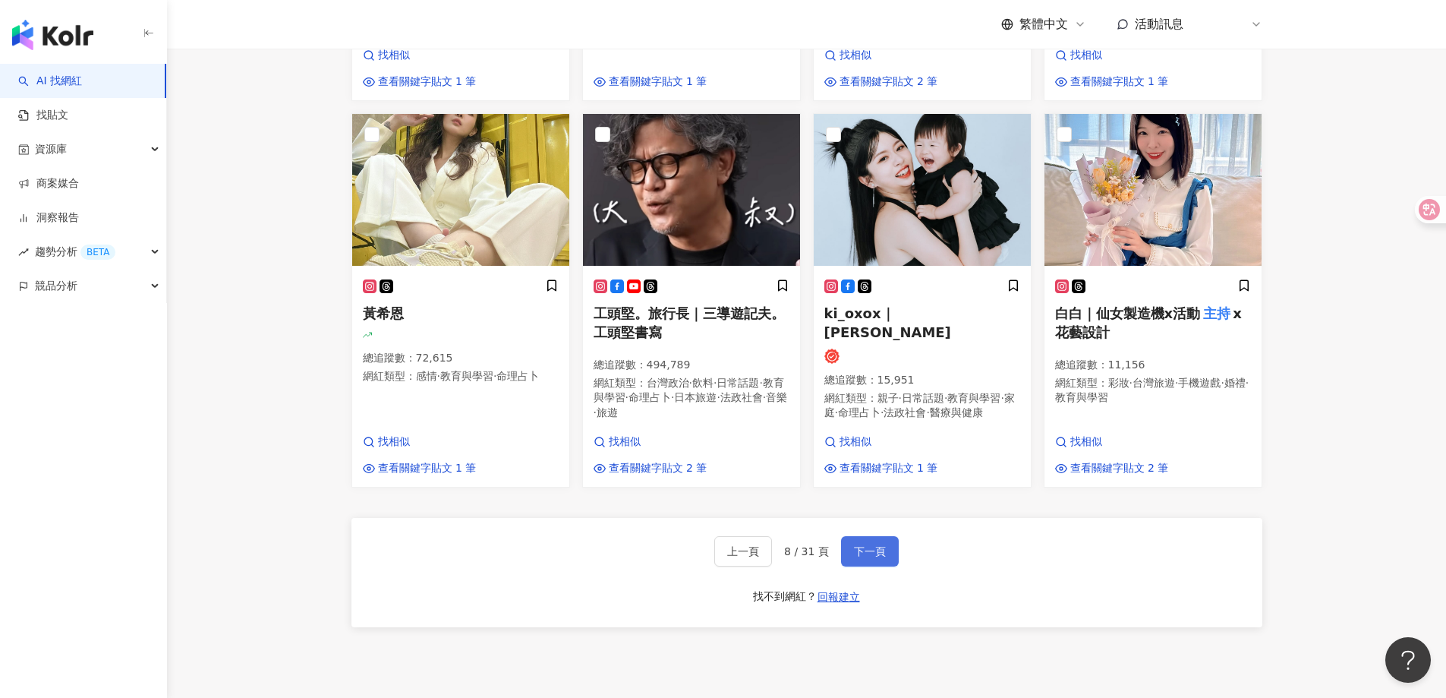
click at [881, 557] on span "下一頁" at bounding box center [870, 551] width 32 height 12
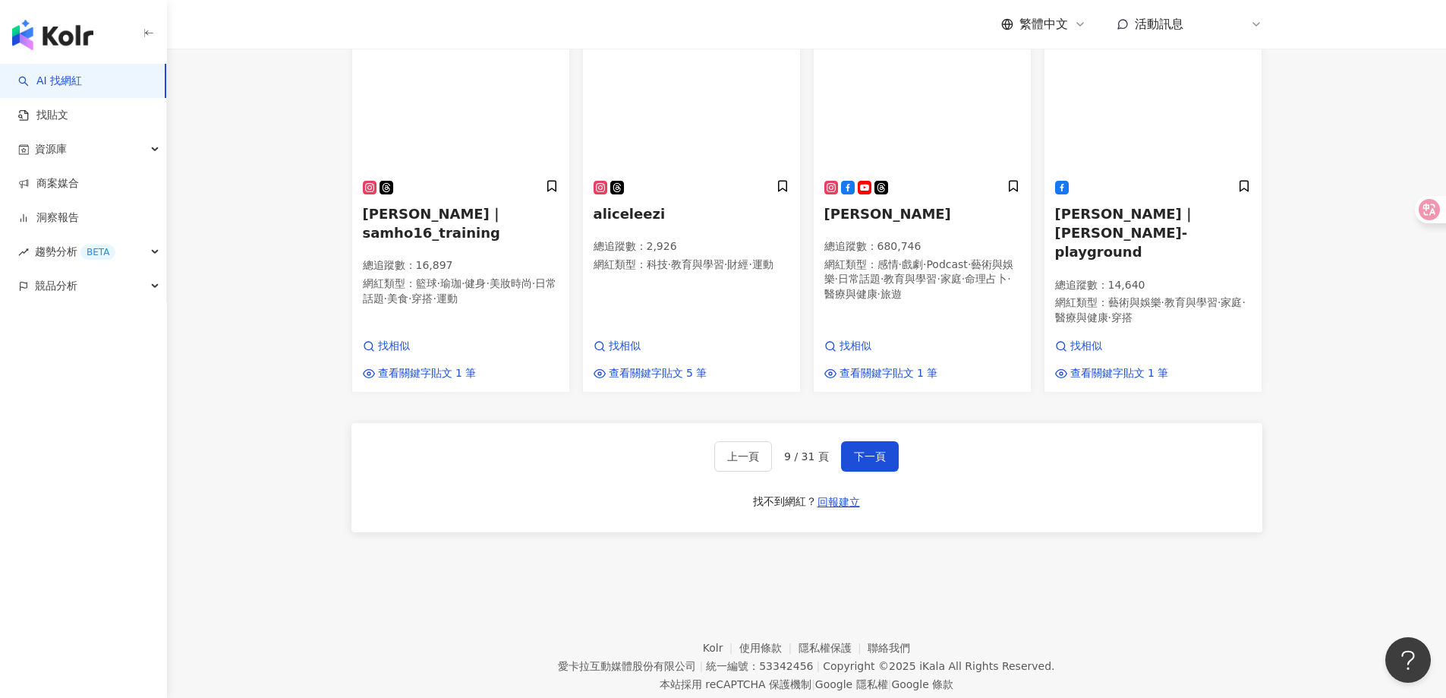
scroll to position [1014, 0]
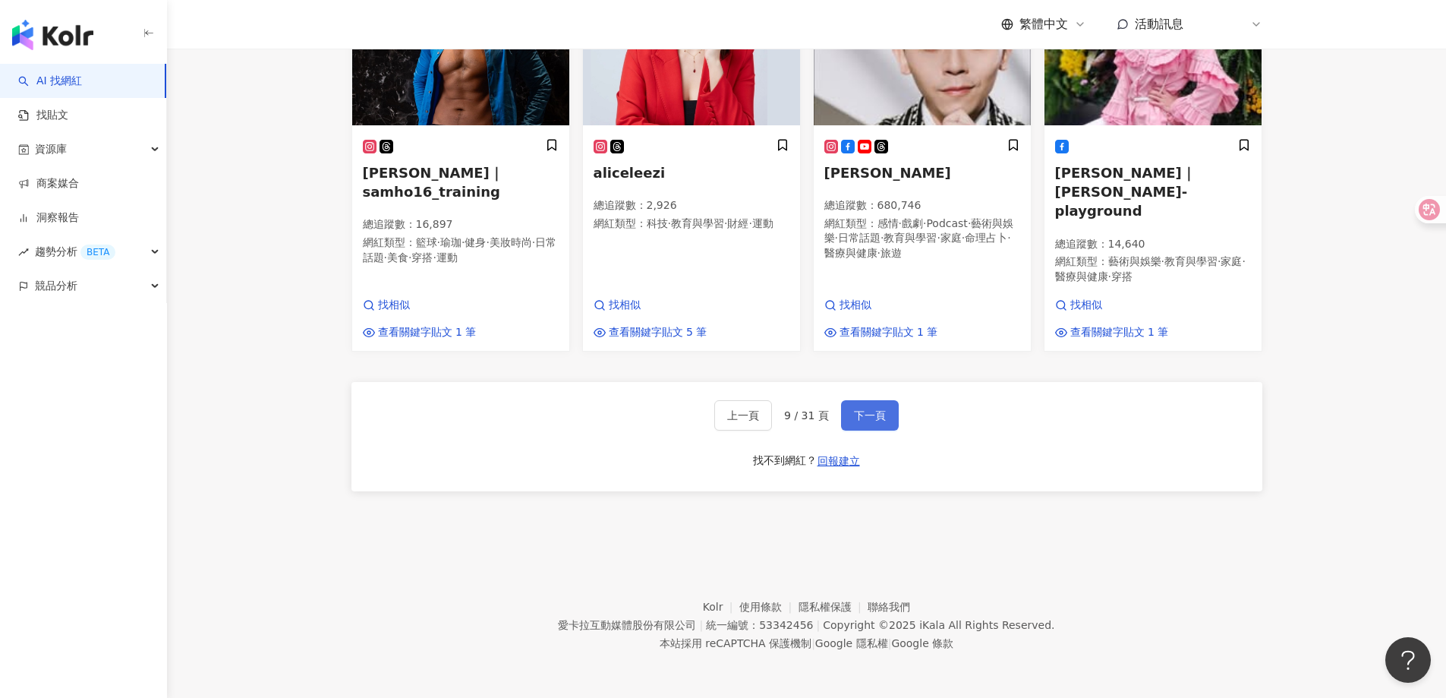
click at [876, 416] on span "下一頁" at bounding box center [870, 415] width 32 height 12
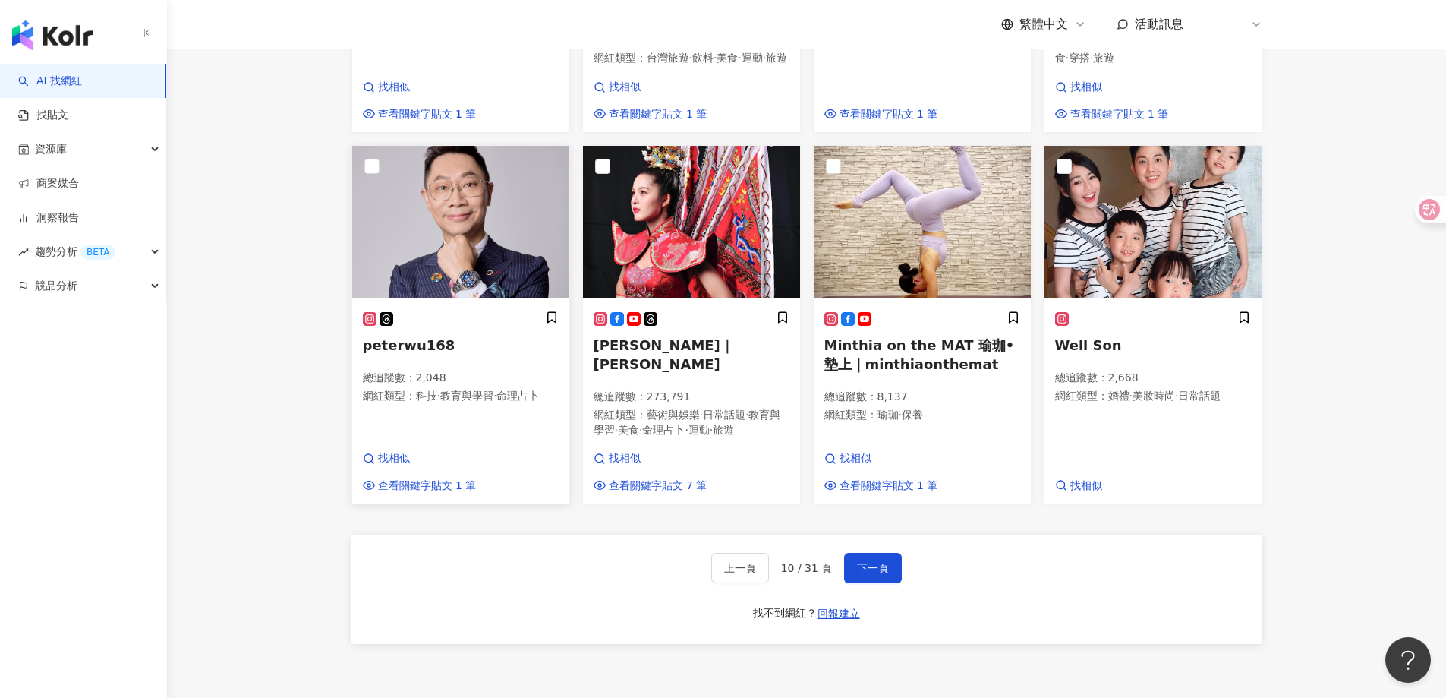
scroll to position [759, 0]
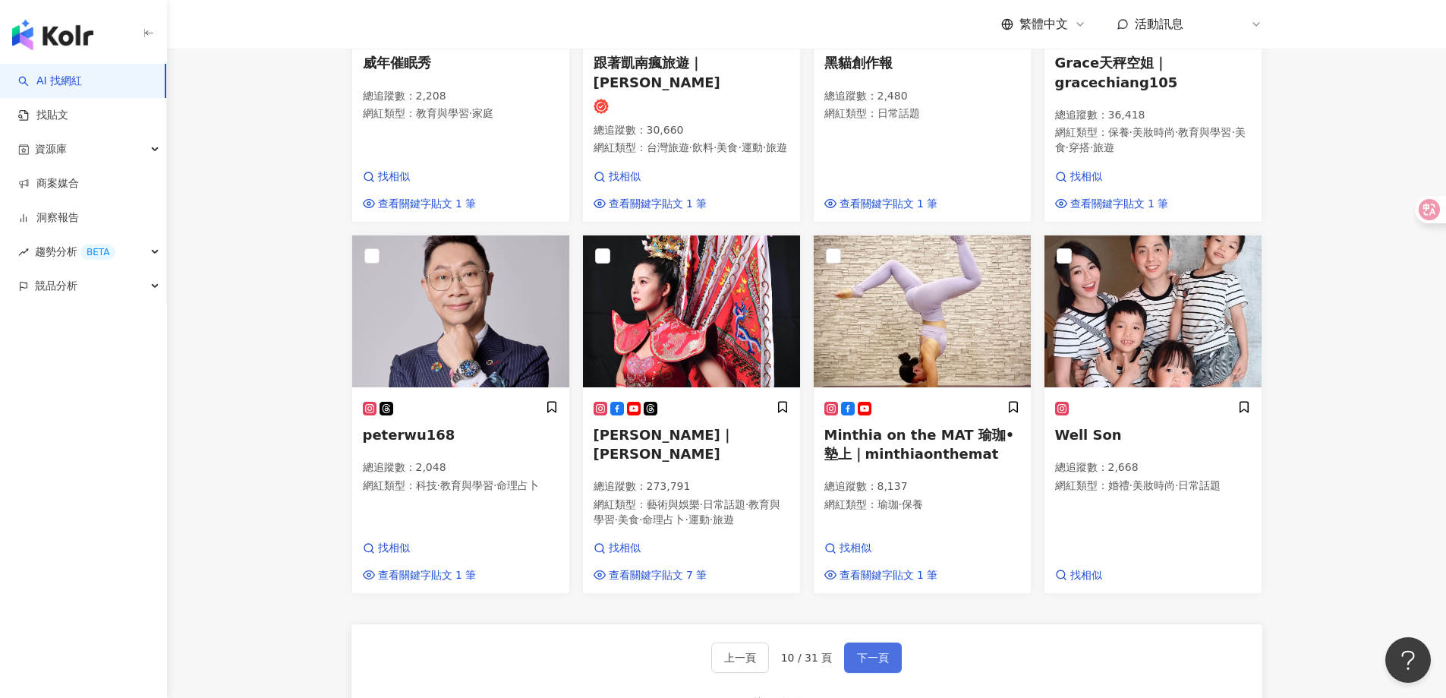
click at [882, 651] on span "下一頁" at bounding box center [873, 657] width 32 height 12
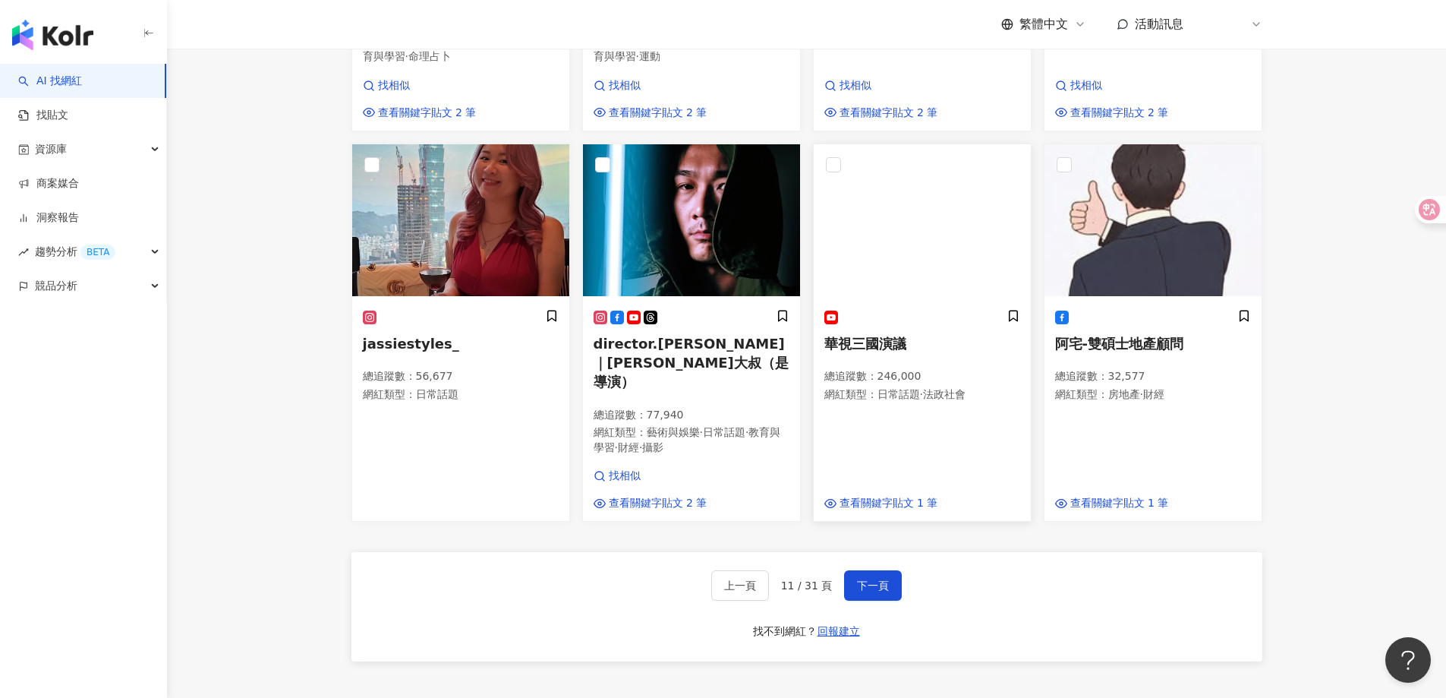
scroll to position [849, 0]
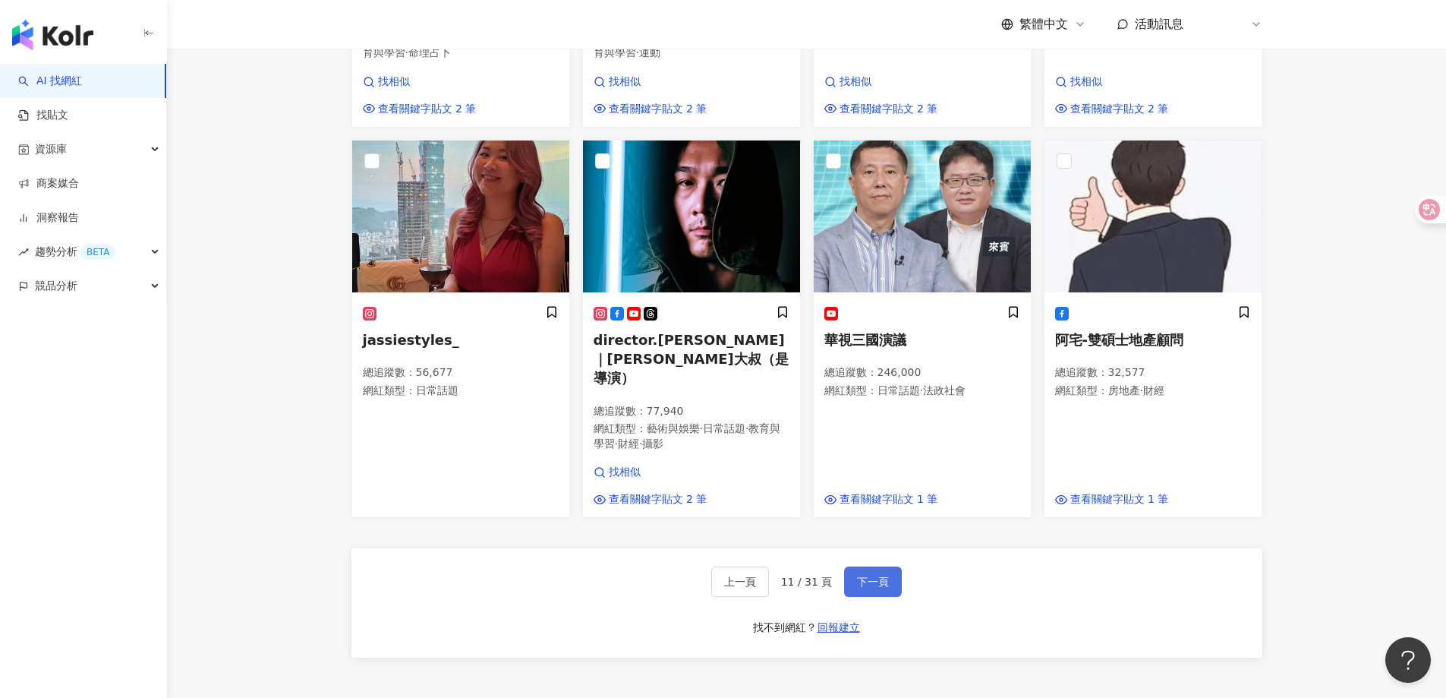
click at [874, 575] on span "下一頁" at bounding box center [873, 581] width 32 height 12
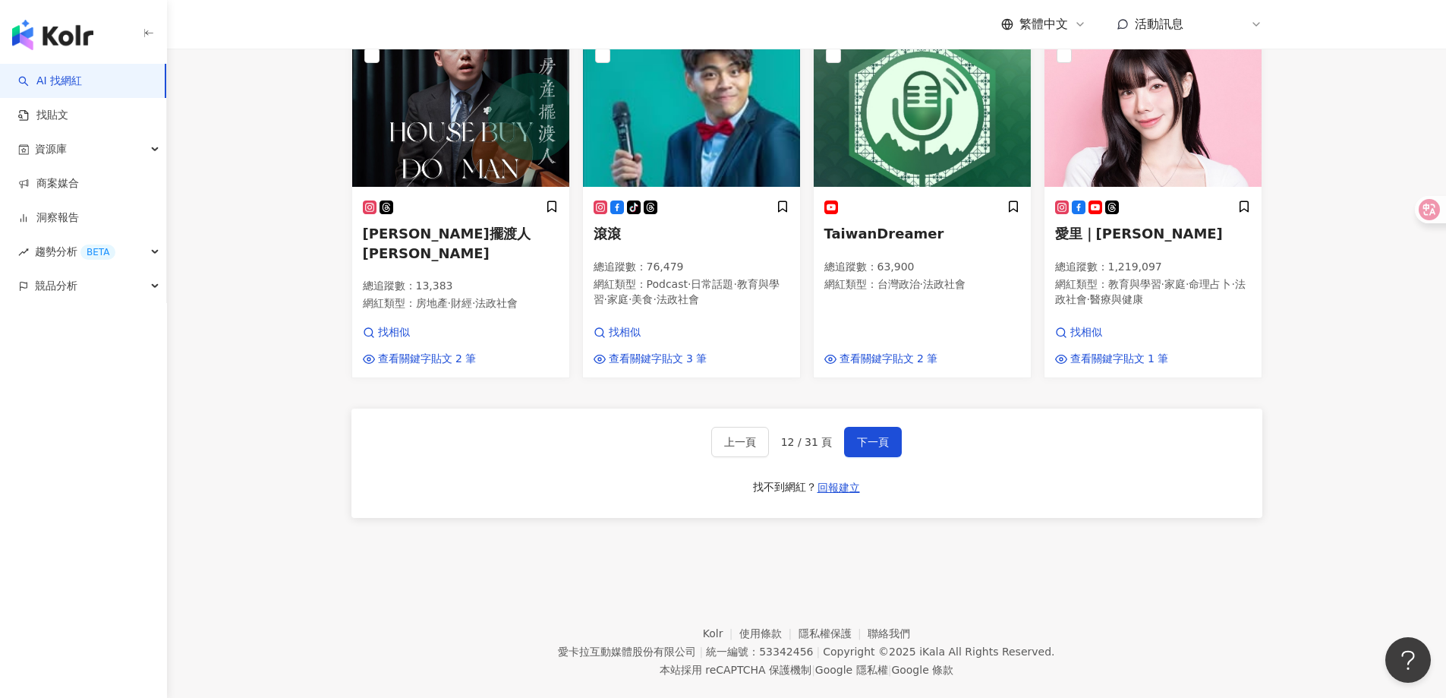
scroll to position [1008, 0]
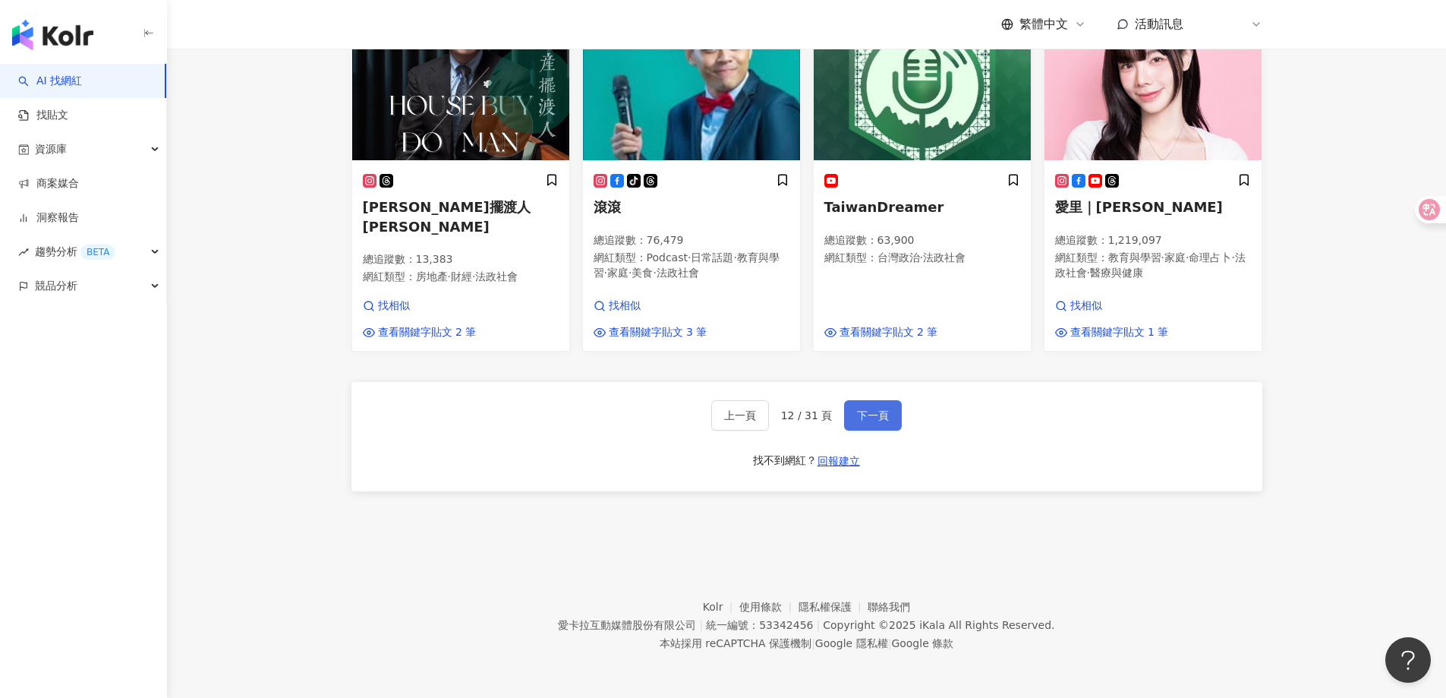
click at [857, 415] on span "下一頁" at bounding box center [873, 415] width 32 height 12
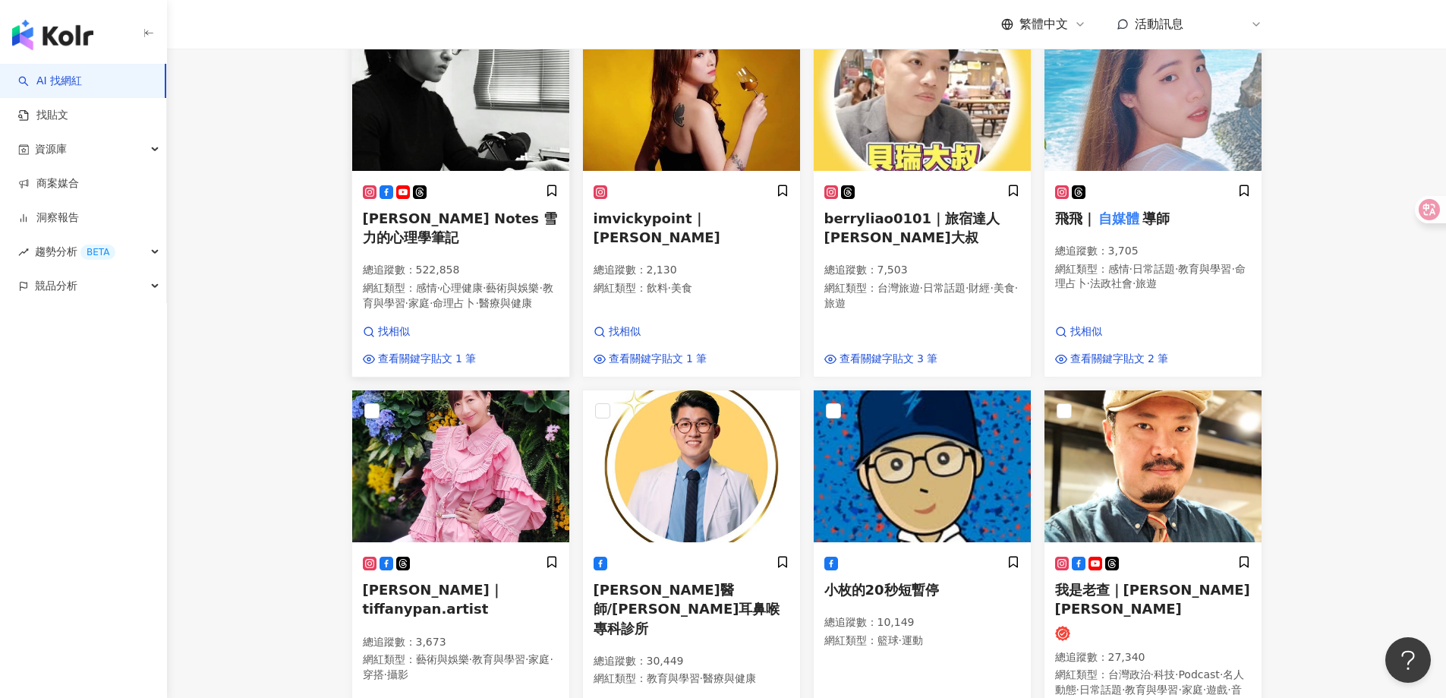
scroll to position [582, 0]
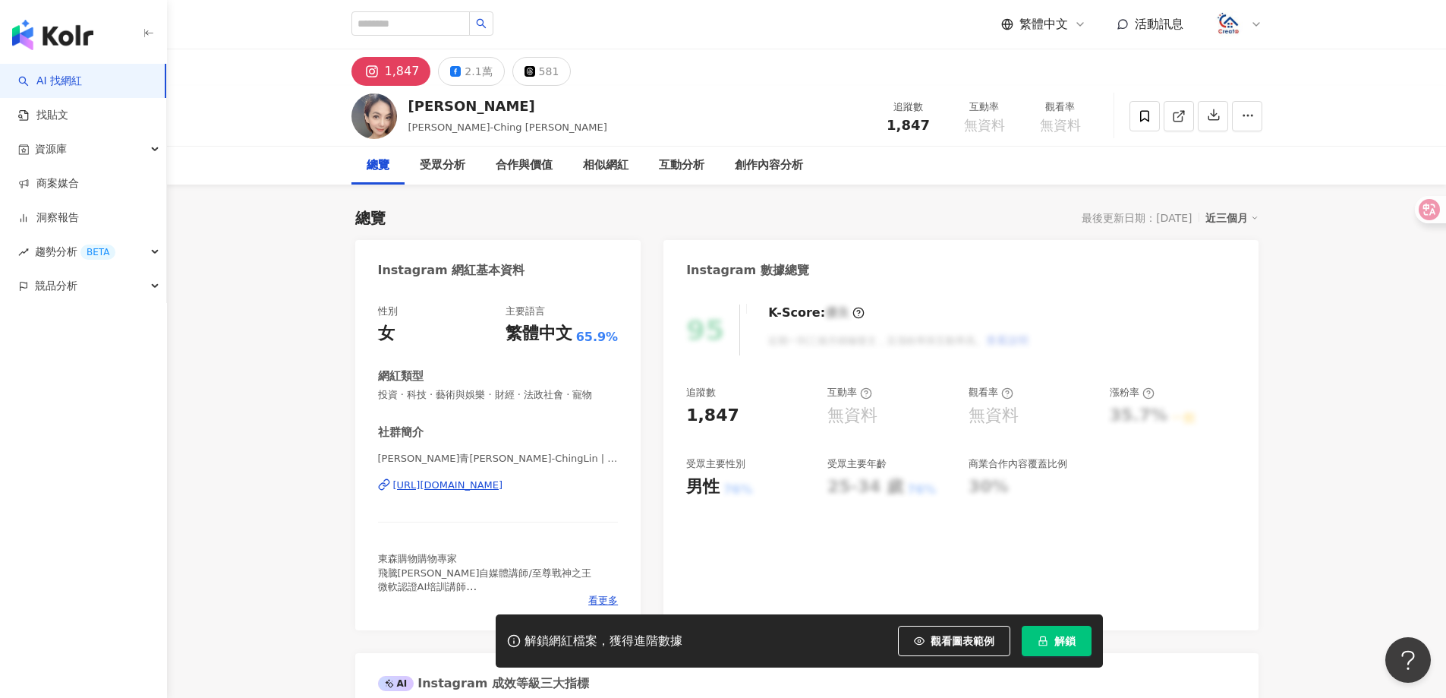
click at [503, 492] on div "https://www.instagram.com/lichinglin4177/" at bounding box center [448, 485] width 110 height 14
drag, startPoint x: 297, startPoint y: 254, endPoint x: 733, endPoint y: 11, distance: 499.9
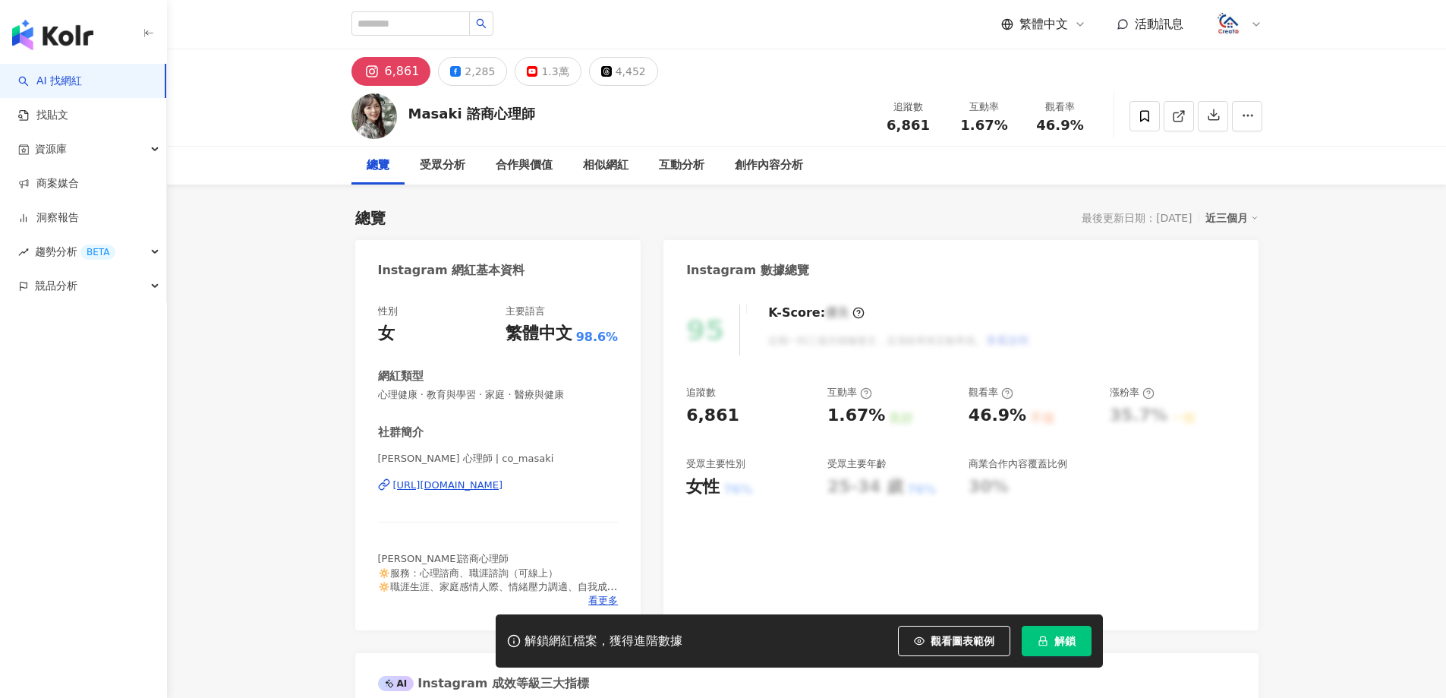
click at [503, 489] on div "https://www.instagram.com/co_masaki/" at bounding box center [448, 485] width 110 height 14
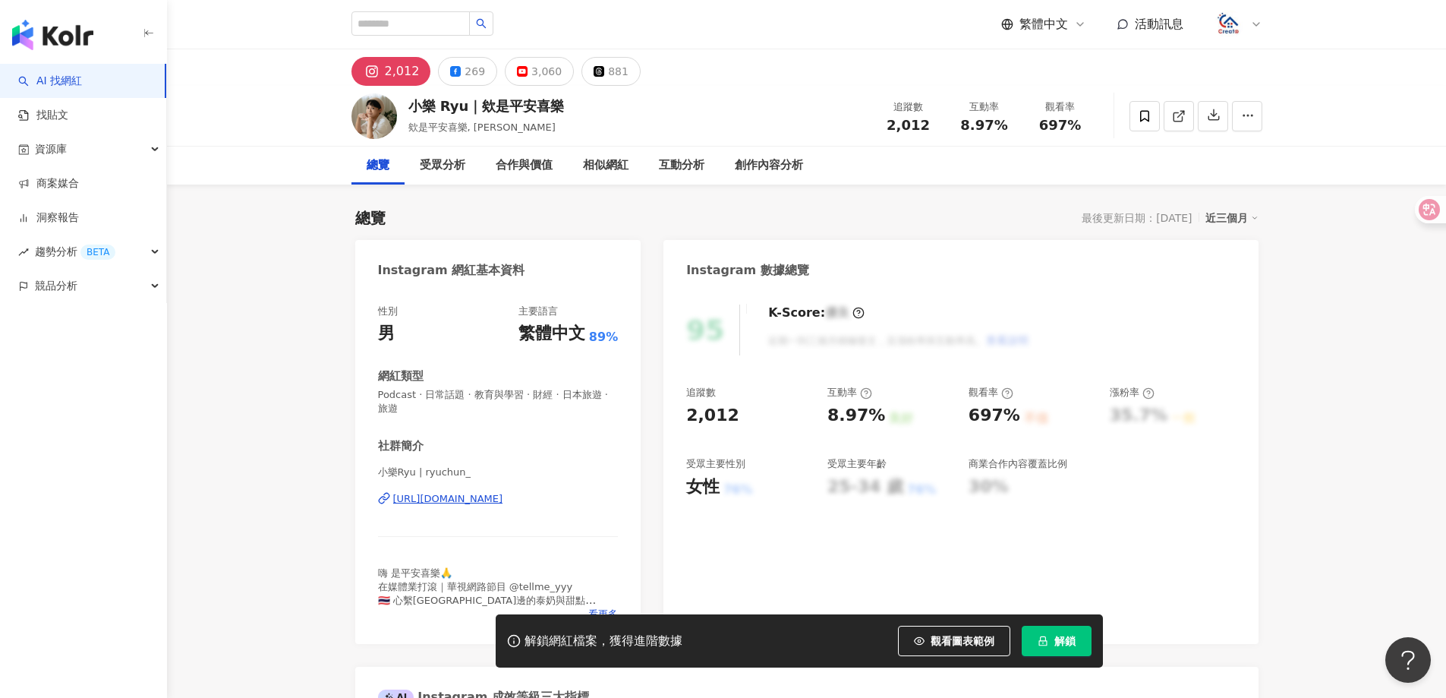
click at [503, 499] on div "https://www.instagram.com/ryuchun_/" at bounding box center [448, 499] width 110 height 14
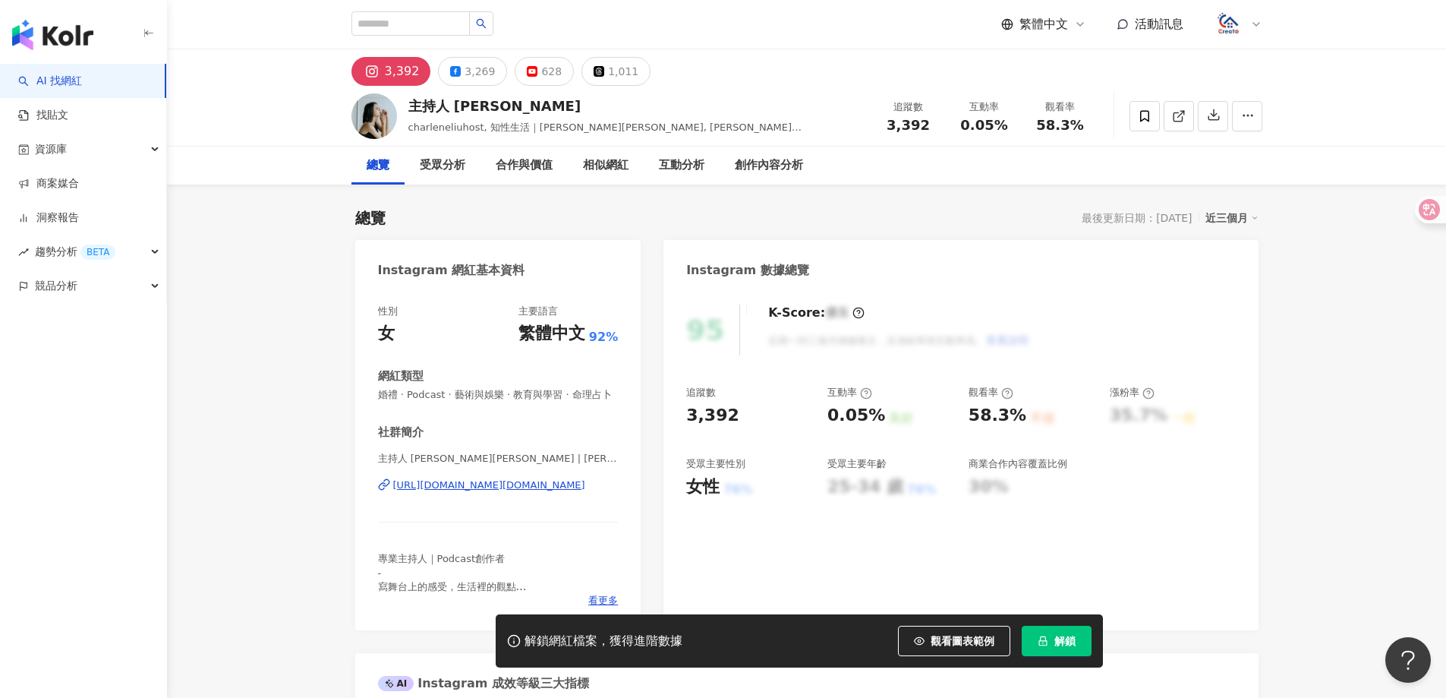
click at [562, 492] on div "[URL][DOMAIN_NAME][DOMAIN_NAME]" at bounding box center [489, 485] width 192 height 14
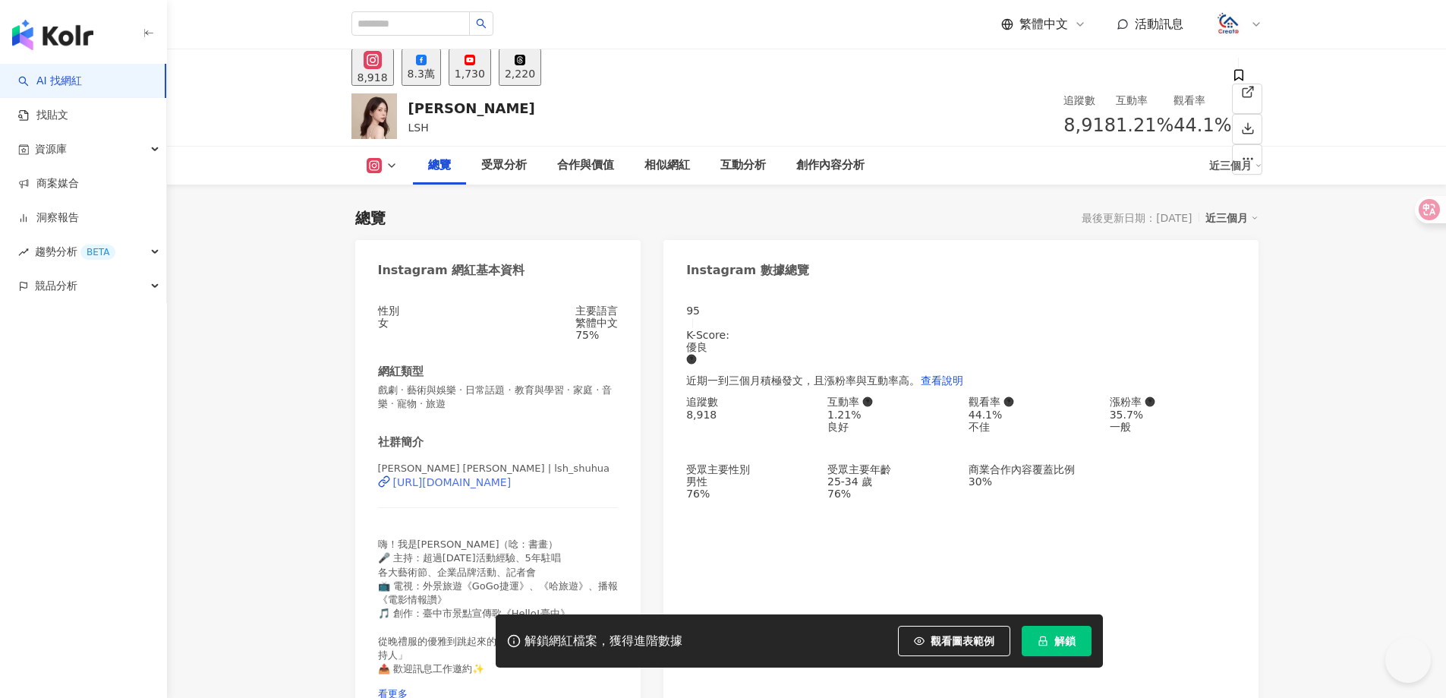
click at [512, 488] on div "https://www.instagram.com/lsh_shuhua/" at bounding box center [452, 482] width 118 height 12
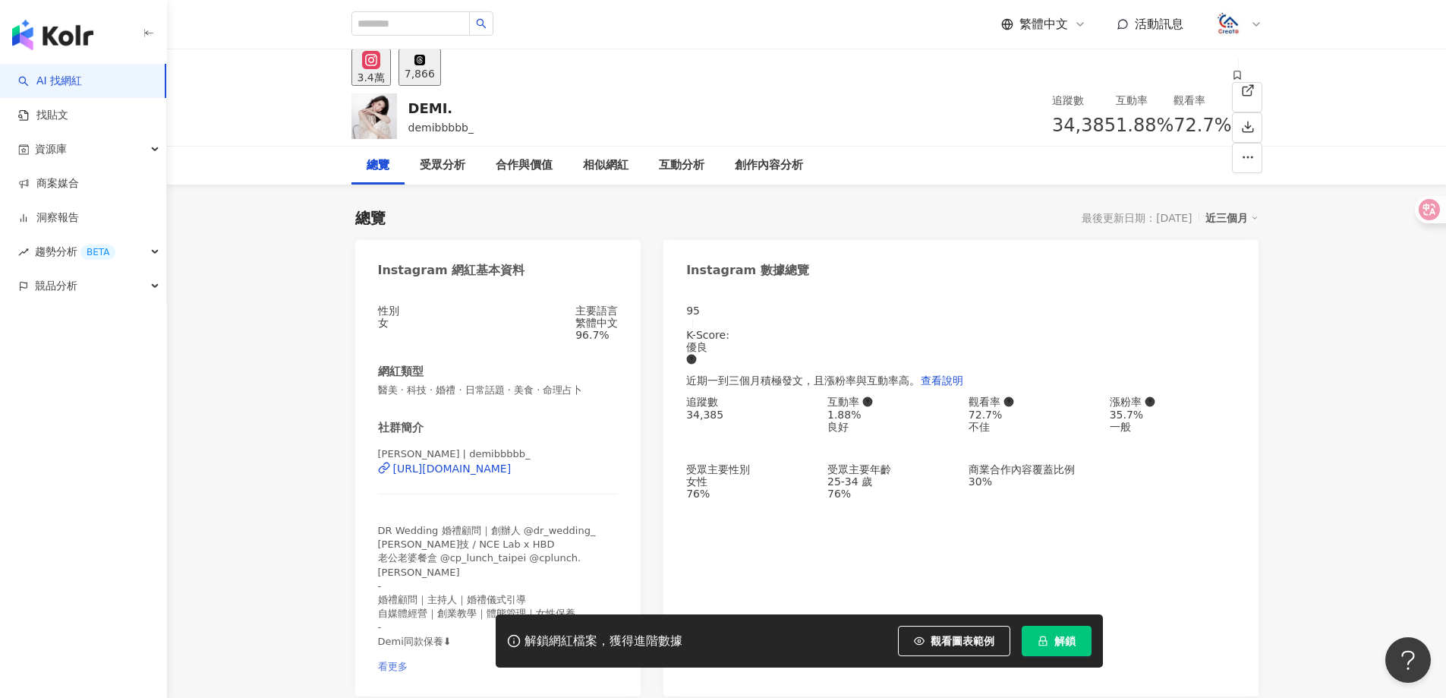
click at [408, 660] on span "看更多" at bounding box center [393, 665] width 30 height 11
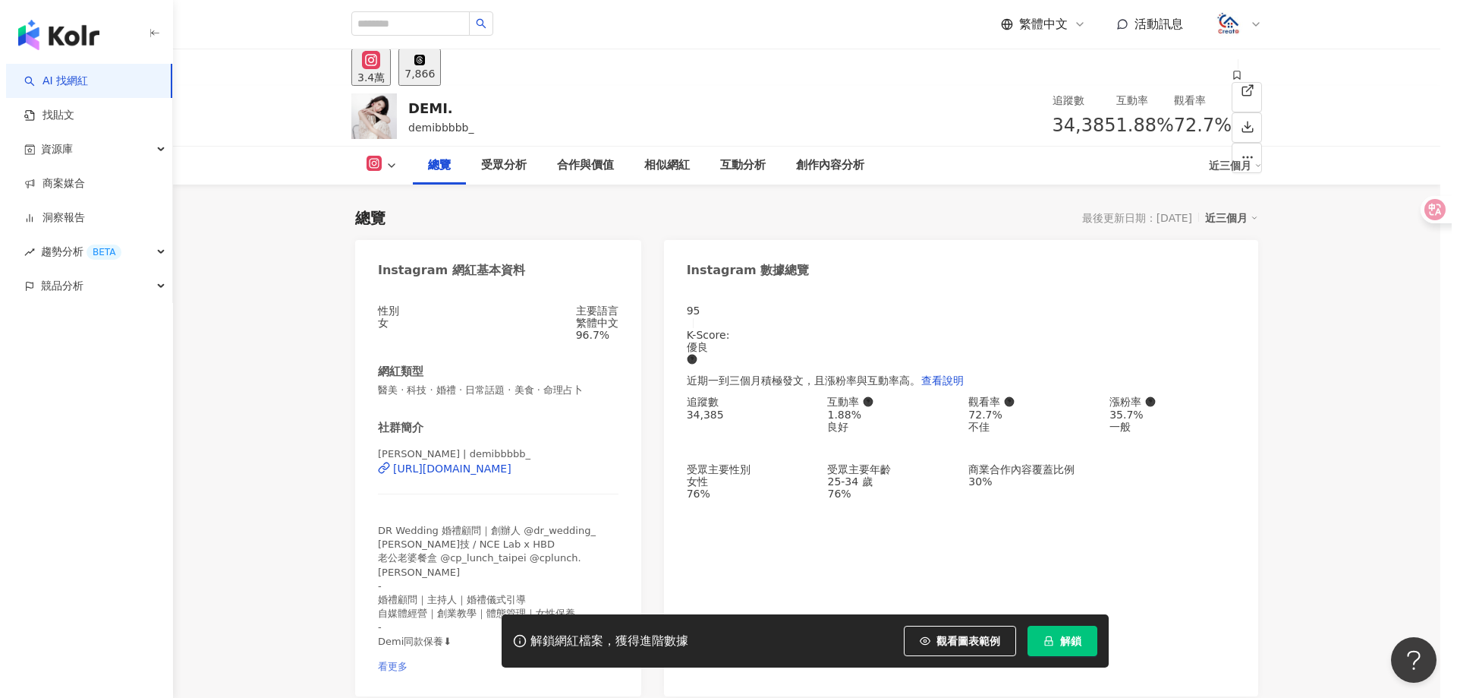
scroll to position [152, 0]
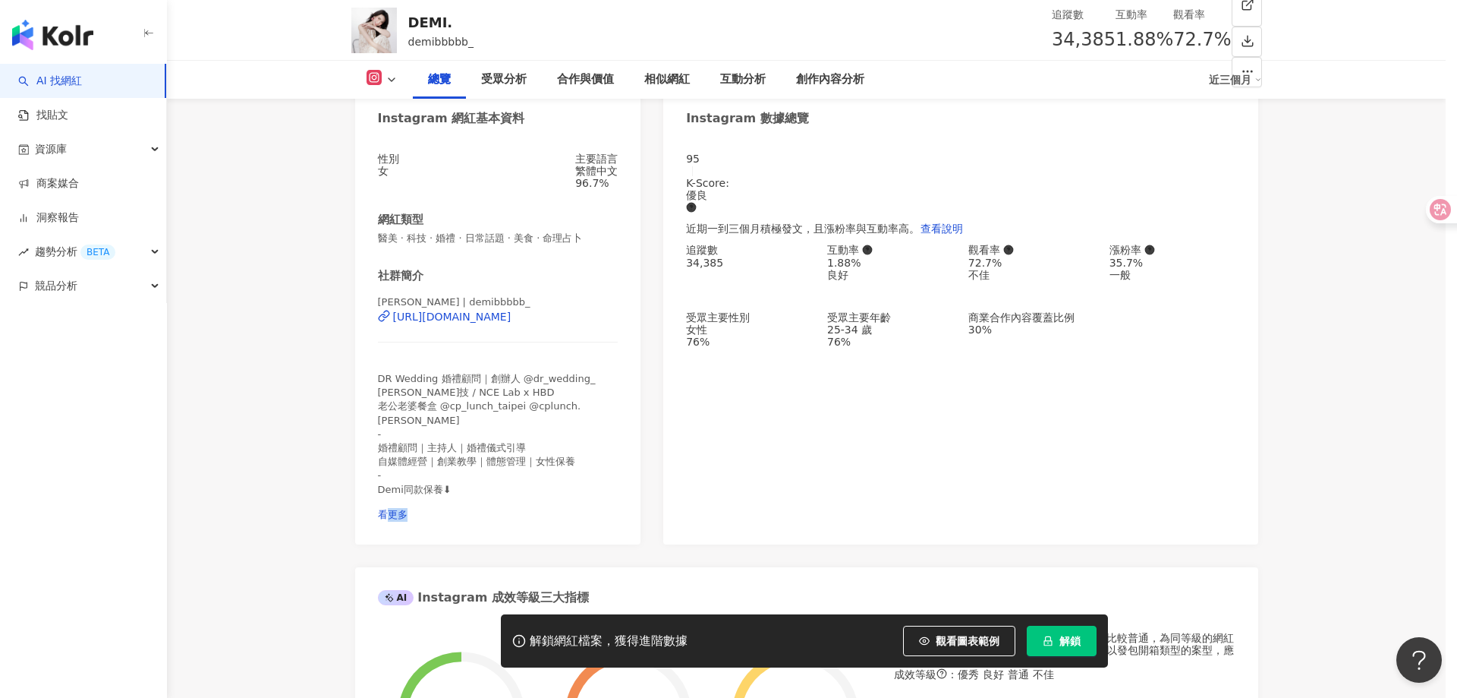
click at [602, 427] on div "DR Wedding 婚禮顧問｜創辦人 @dr_wedding_ 元碩生技 / NCE Lab x HBD 老公老婆餐盒 @cp_lunch_taipei @…" at bounding box center [729, 361] width 346 height 134
click at [619, 446] on div "網紅簡介 DR Wedding 婚禮顧問｜創辦人 @dr_wedding_ 元碩生技 / NCE Lab x HBD 老公老婆餐盒 @cp_lunch_tai…" at bounding box center [728, 349] width 395 height 193
click at [599, 427] on div "DR Wedding 婚禮顧問｜創辦人 @dr_wedding_ 元碩生技 / NCE Lab x HBD 老公老婆餐盒 @cp_lunch_taipei @…" at bounding box center [729, 361] width 346 height 134
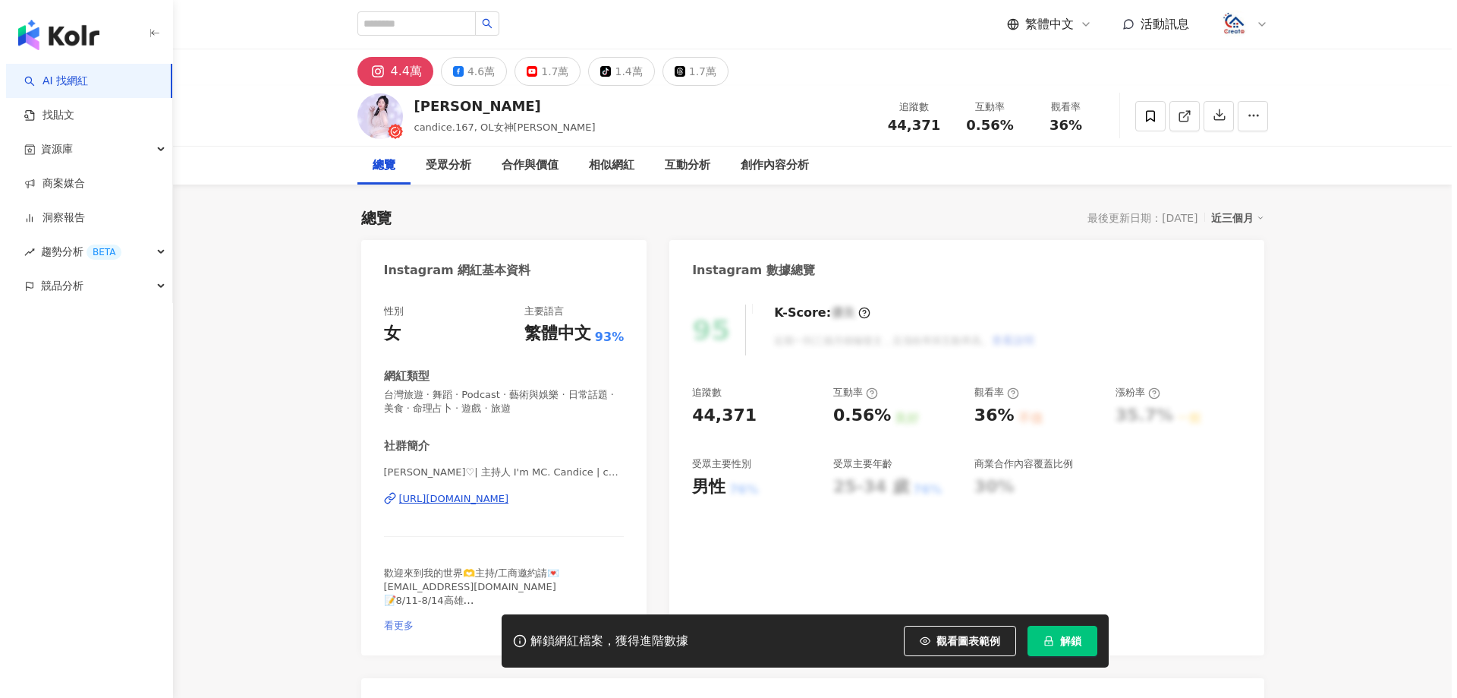
scroll to position [152, 0]
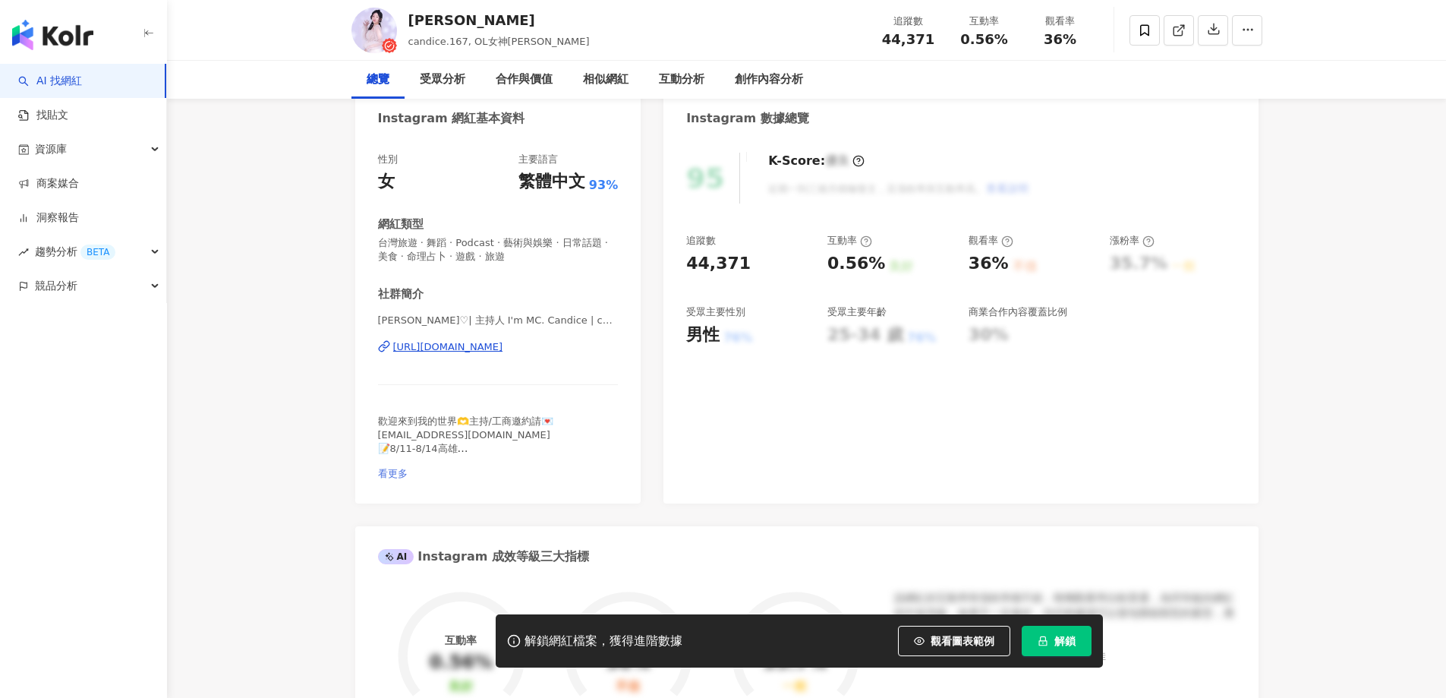
click at [408, 468] on span "看更多" at bounding box center [393, 473] width 30 height 11
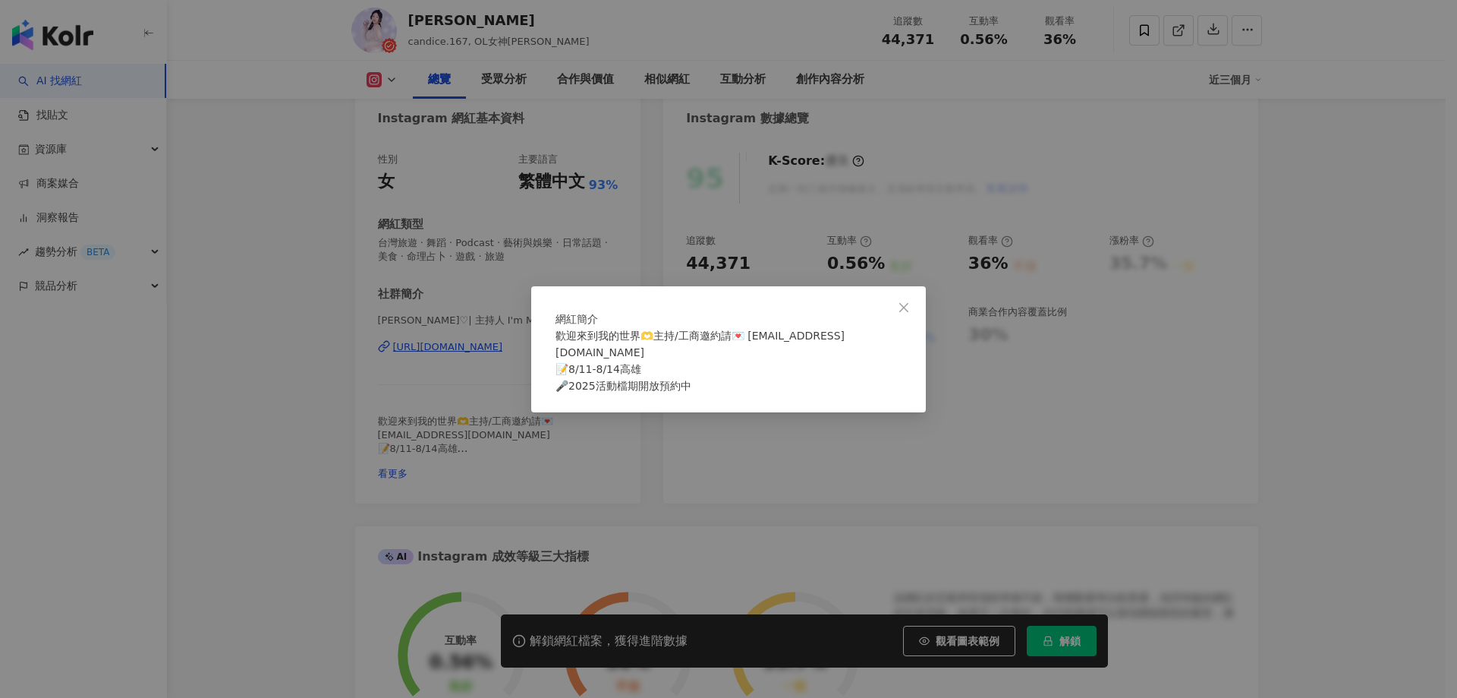
scroll to position [0, 0]
click at [903, 301] on icon "close" at bounding box center [904, 307] width 12 height 12
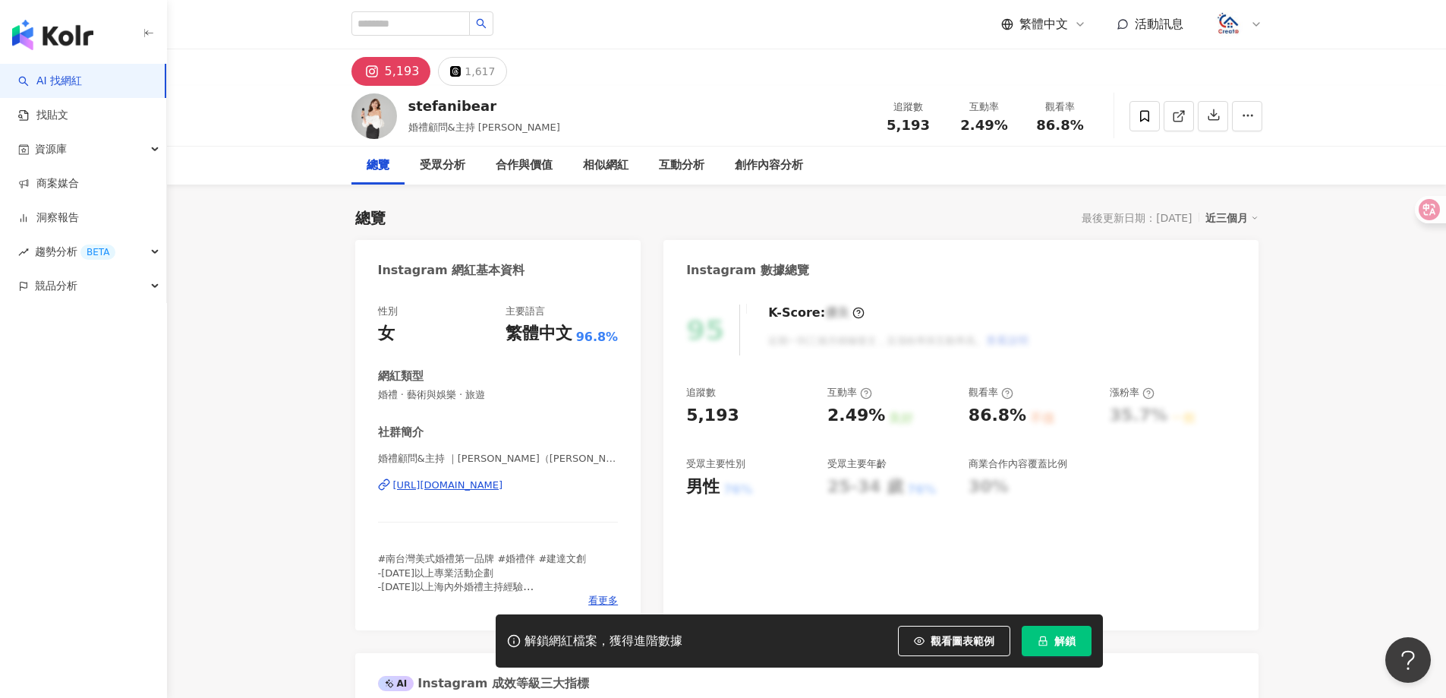
click at [503, 487] on div "https://www.instagram.com/stefanibear/" at bounding box center [448, 485] width 110 height 14
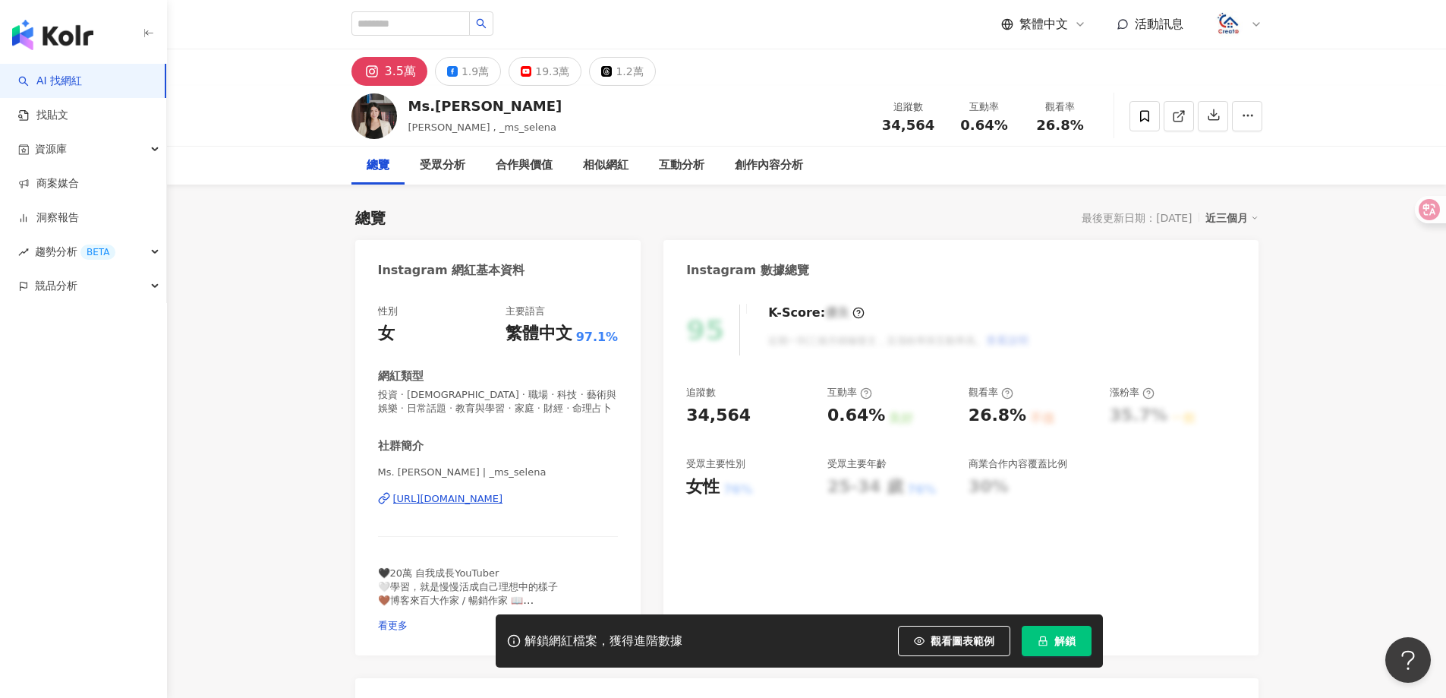
click at [503, 503] on div "https://www.instagram.com/_ms_selena/" at bounding box center [448, 499] width 110 height 14
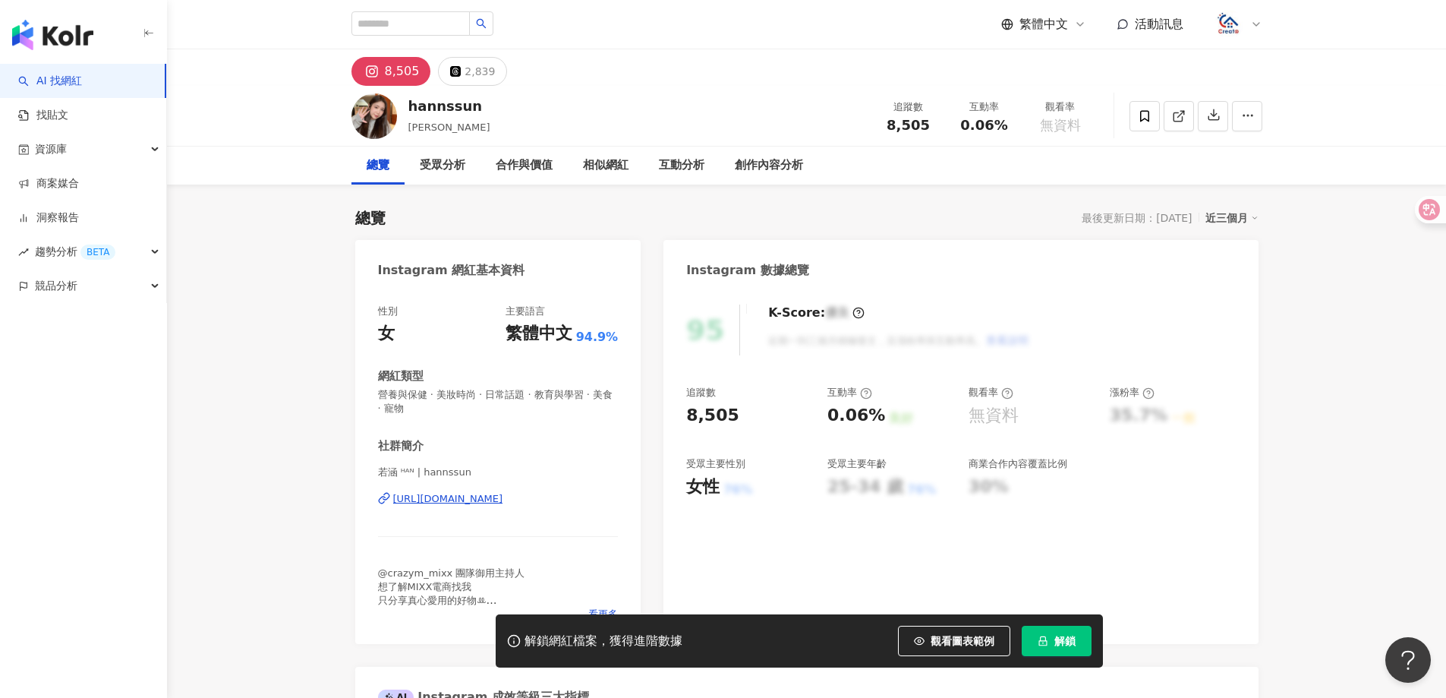
click at [503, 499] on div "[URL][DOMAIN_NAME]" at bounding box center [448, 499] width 110 height 14
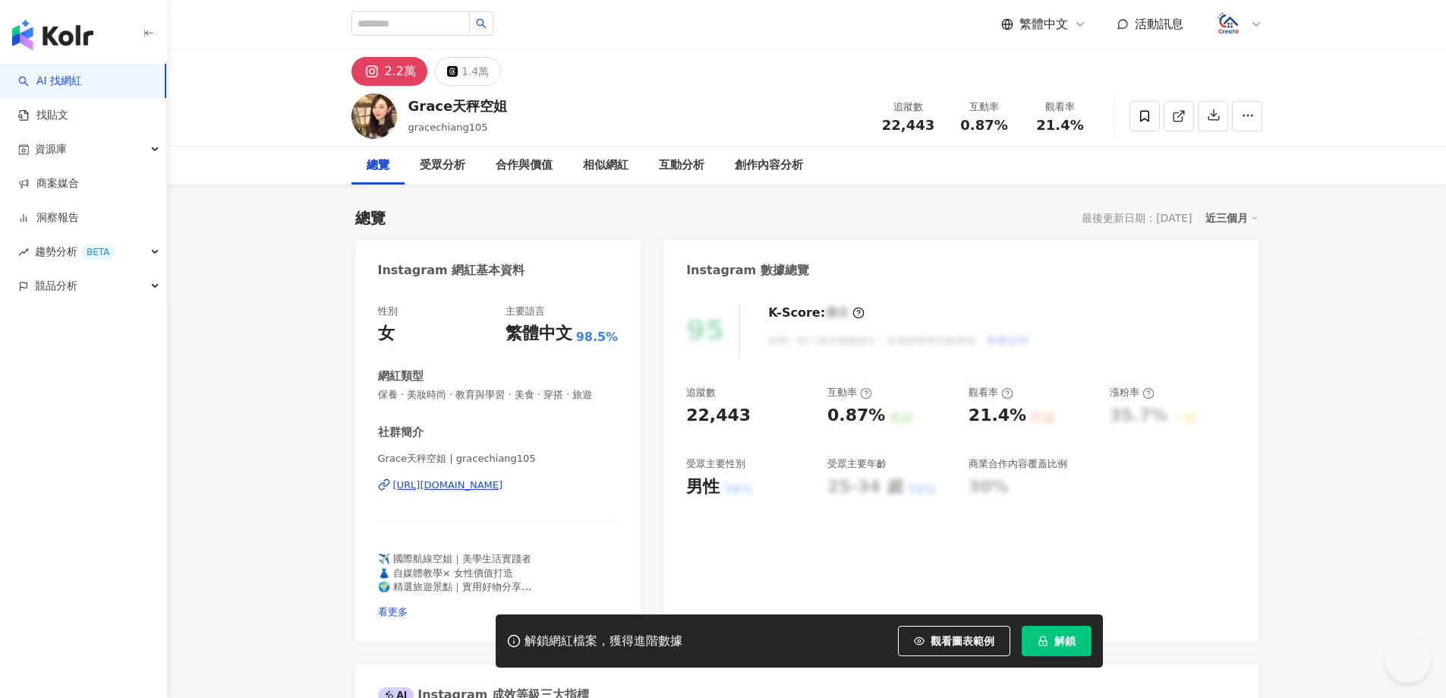
scroll to position [76, 0]
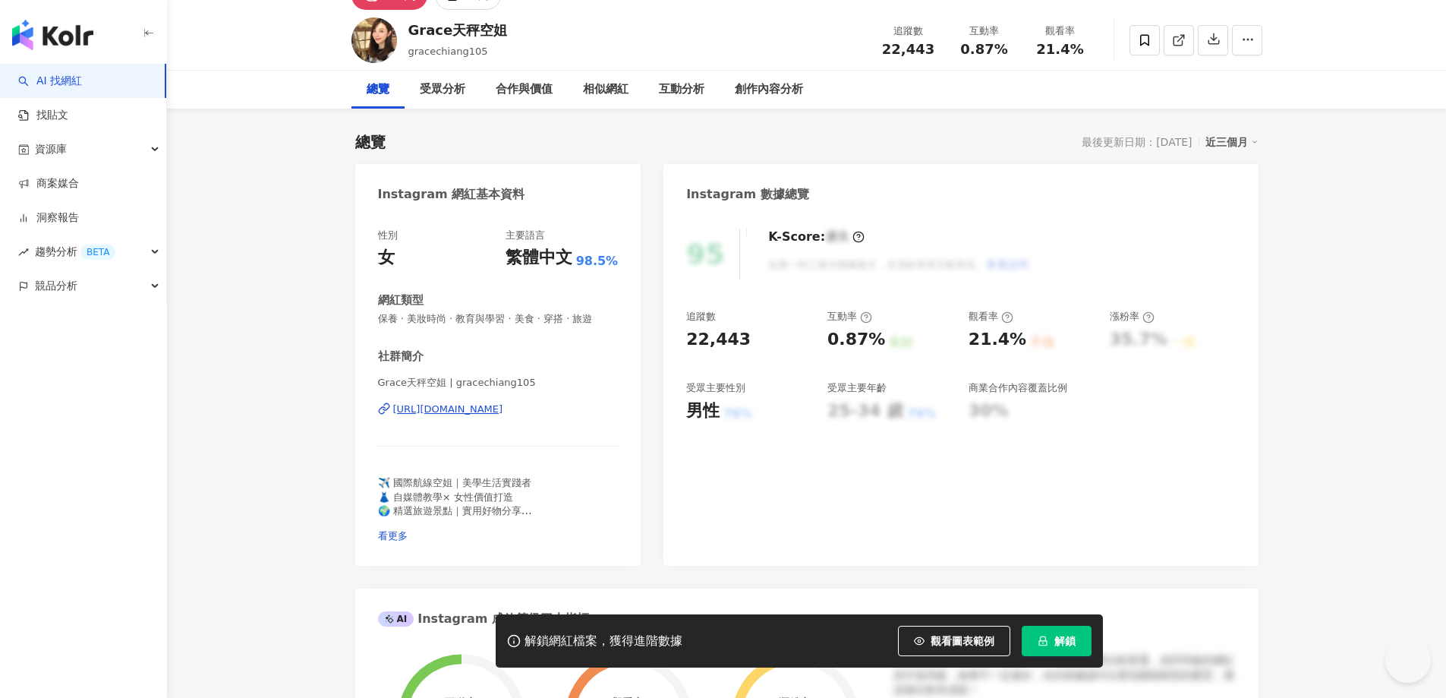
click at [503, 413] on div "https://www.instagram.com/gracechiang105/" at bounding box center [448, 409] width 110 height 14
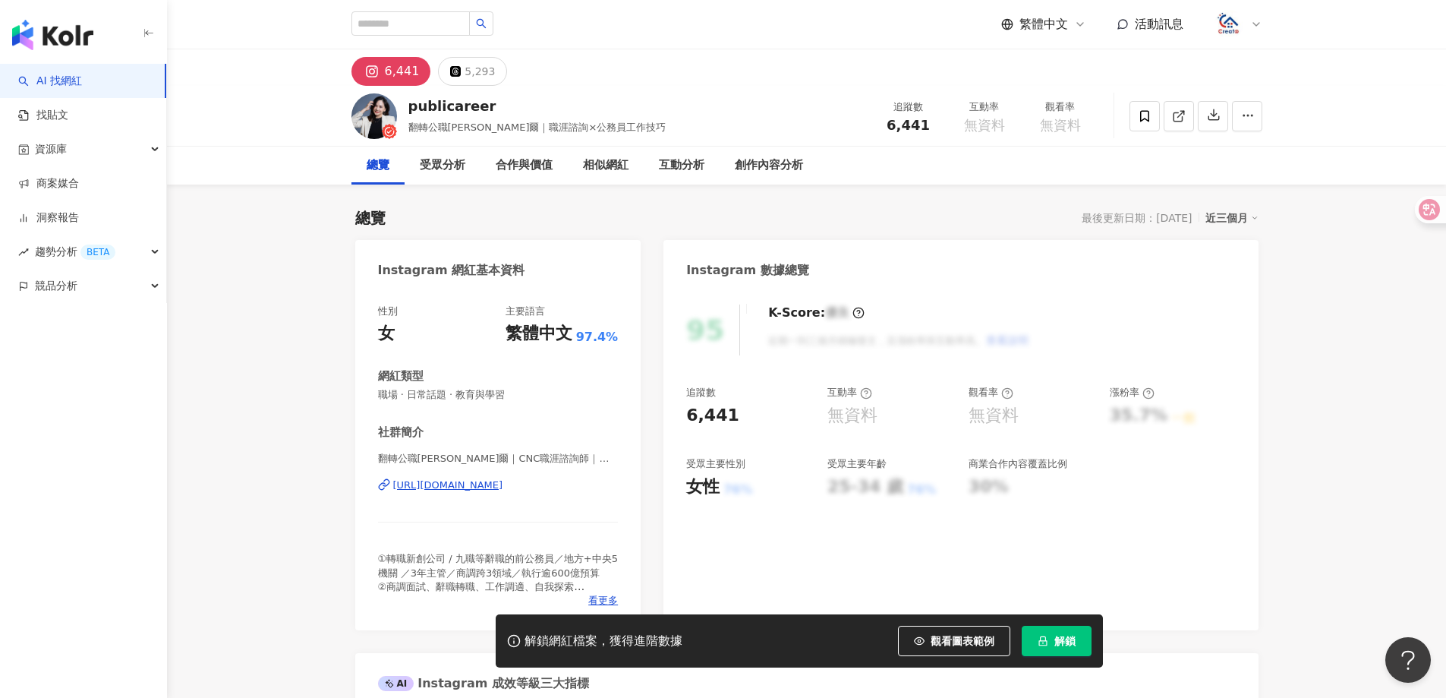
drag, startPoint x: 1312, startPoint y: 561, endPoint x: 469, endPoint y: 251, distance: 898.4
click at [469, 251] on div "Instagram 網紅基本資料" at bounding box center [498, 264] width 286 height 49
click at [477, 478] on div "https://www.instagram.com/publicareer/" at bounding box center [448, 485] width 110 height 14
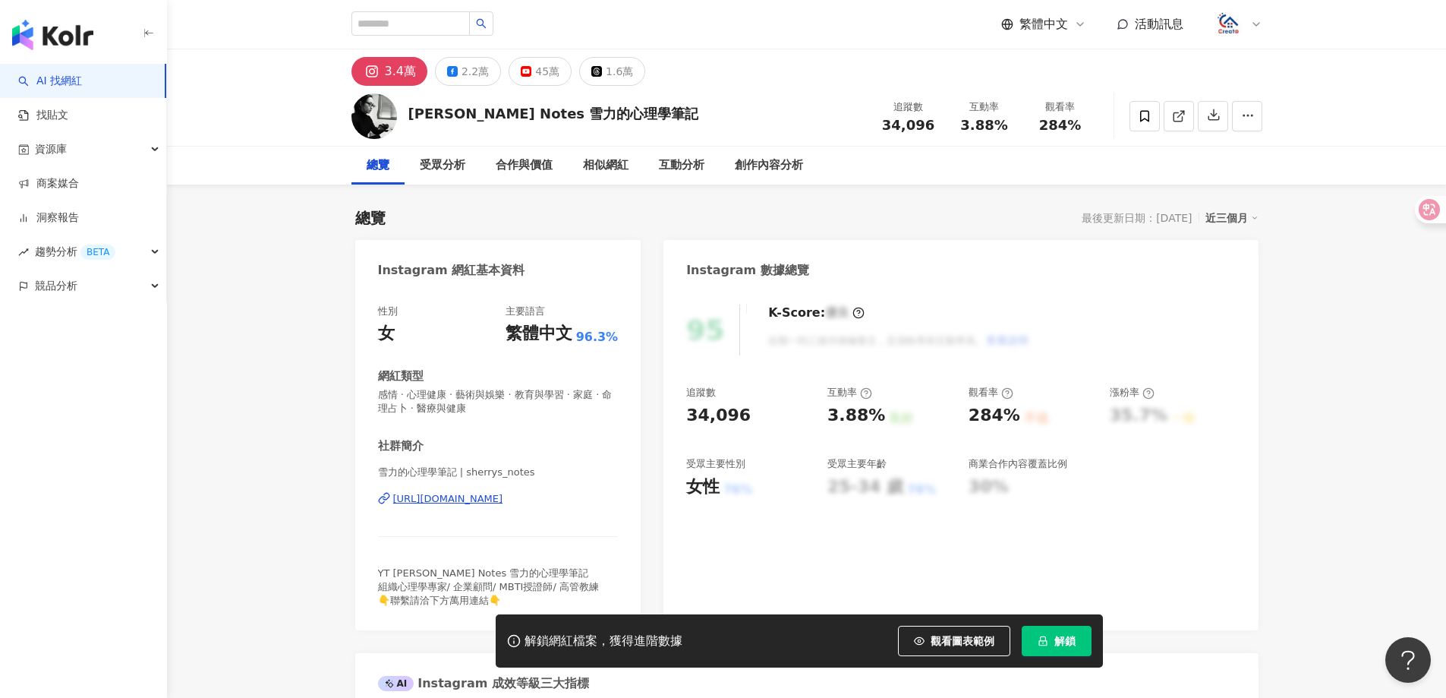
click at [503, 504] on div "[URL][DOMAIN_NAME]" at bounding box center [448, 499] width 110 height 14
